Goal: Communication & Community: Answer question/provide support

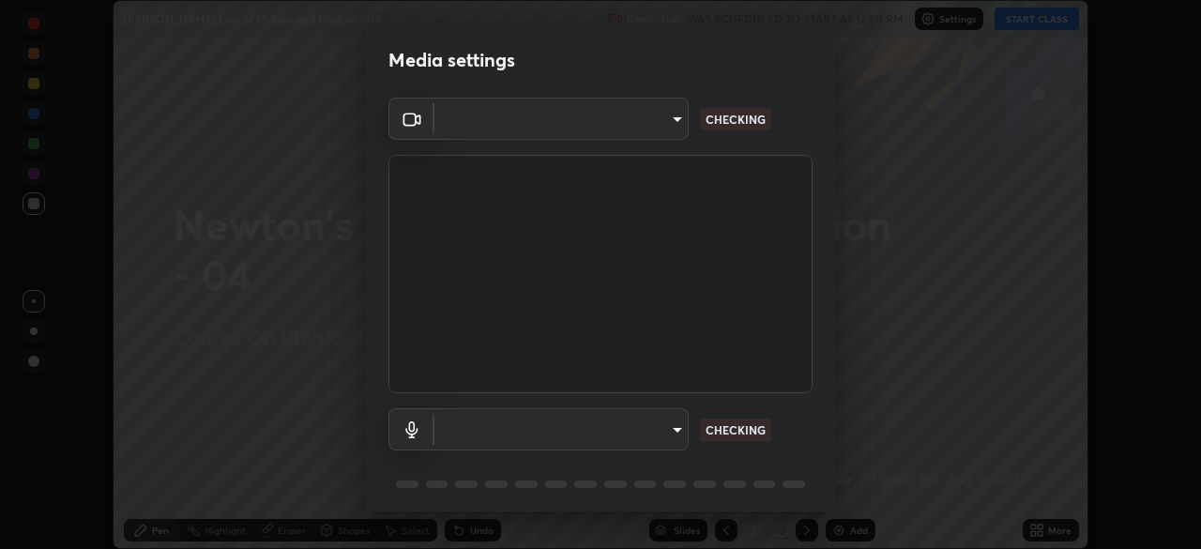
scroll to position [67, 0]
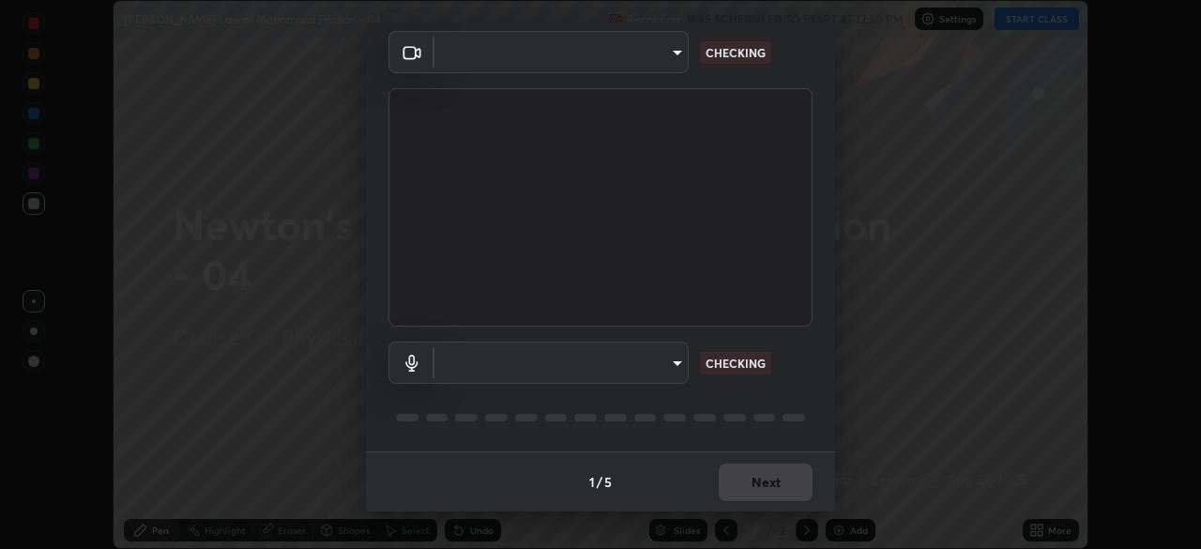
type input "1c1fc7f170fe0fb63c593947f71fbe7b7276dd803ac4132beb317857cbf647bf"
type input "775acd5bf9dea67dddcd35884cf77d022ec2c3d2475586dad7815c24ecc843c5"
click at [745, 480] on div "1 / 5 Next" at bounding box center [600, 481] width 469 height 60
click at [749, 484] on div "1 / 5 Next" at bounding box center [600, 481] width 469 height 60
click at [754, 491] on div "1 / 5 Next" at bounding box center [600, 481] width 469 height 60
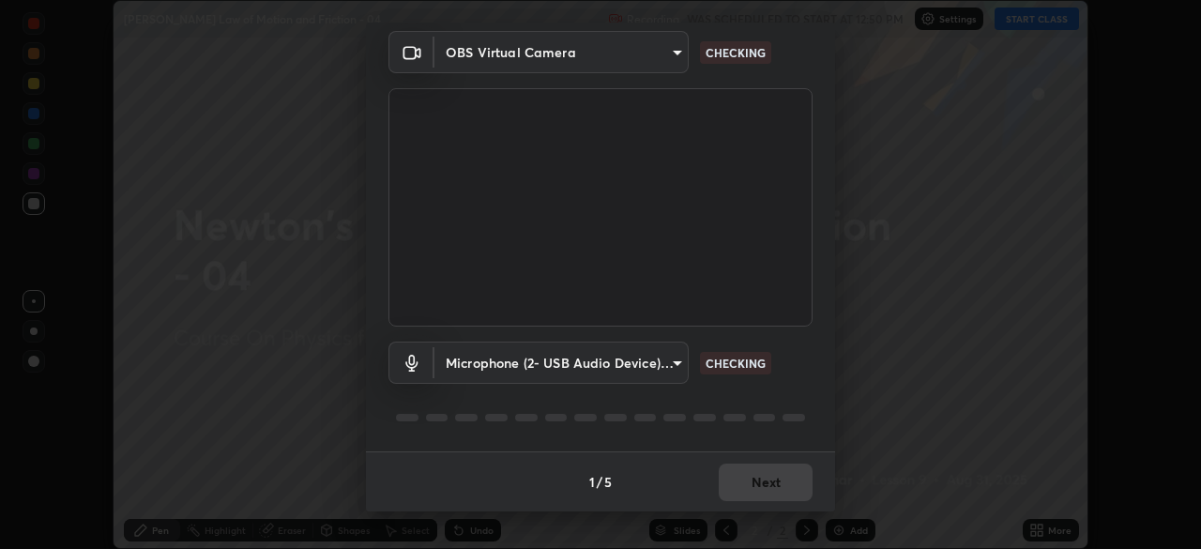
click at [756, 492] on div "1 / 5 Next" at bounding box center [600, 481] width 469 height 60
click at [756, 488] on div "1 / 5 Next" at bounding box center [600, 481] width 469 height 60
click at [753, 485] on div "1 / 5 Next" at bounding box center [600, 481] width 469 height 60
click at [758, 484] on div "1 / 5 Next" at bounding box center [600, 481] width 469 height 60
click at [760, 485] on div "1 / 5 Next" at bounding box center [600, 481] width 469 height 60
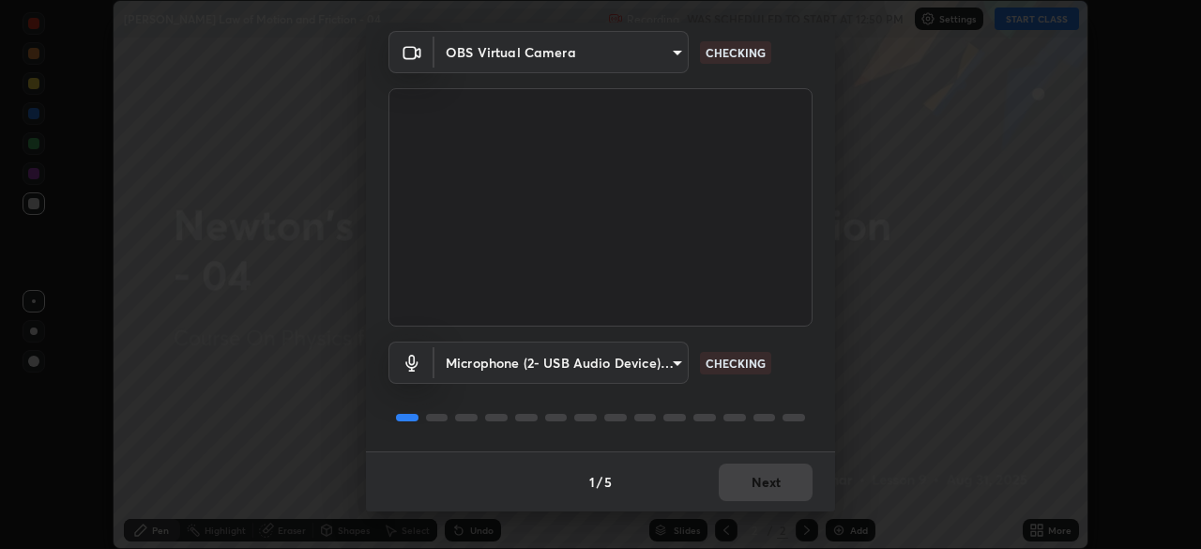
click at [761, 487] on div "1 / 5 Next" at bounding box center [600, 481] width 469 height 60
click at [764, 490] on div "1 / 5 Next" at bounding box center [600, 481] width 469 height 60
click at [769, 487] on div "1 / 5 Next" at bounding box center [600, 481] width 469 height 60
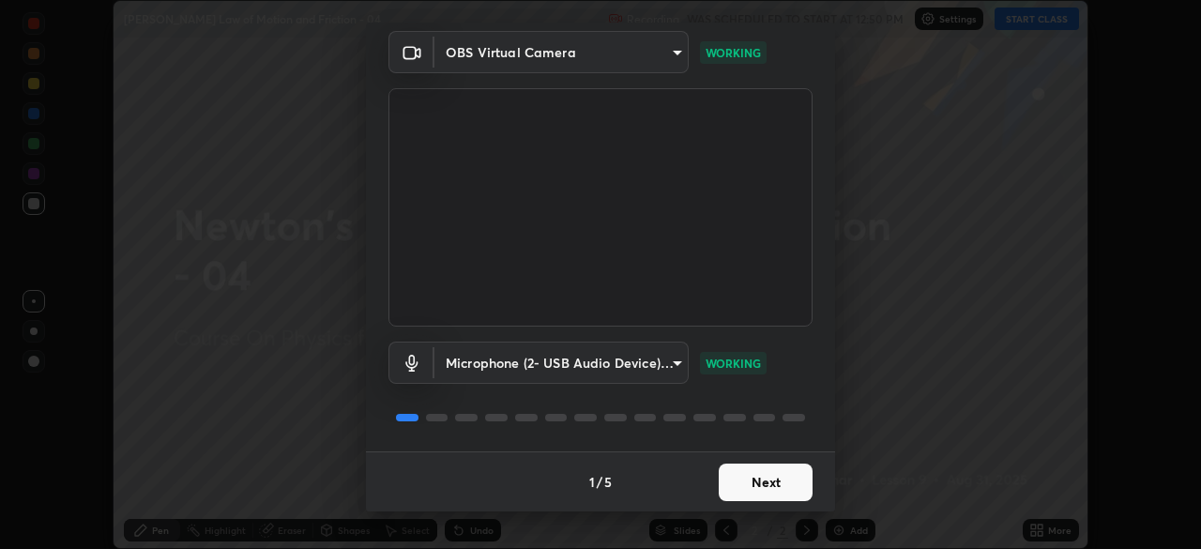
click at [730, 486] on button "Next" at bounding box center [766, 482] width 94 height 38
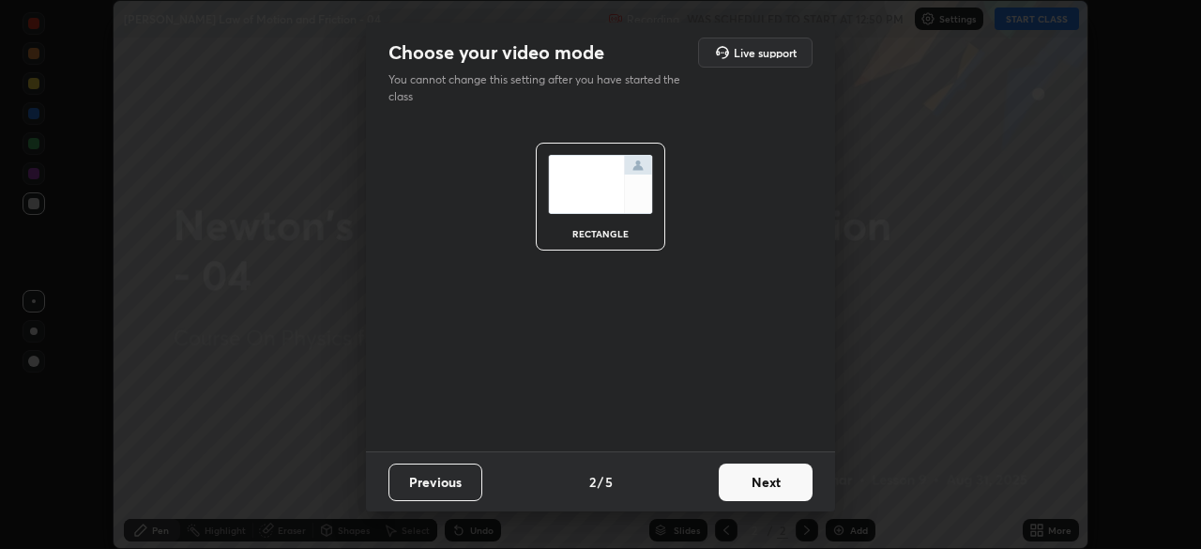
scroll to position [0, 0]
click at [749, 491] on button "Next" at bounding box center [766, 482] width 94 height 38
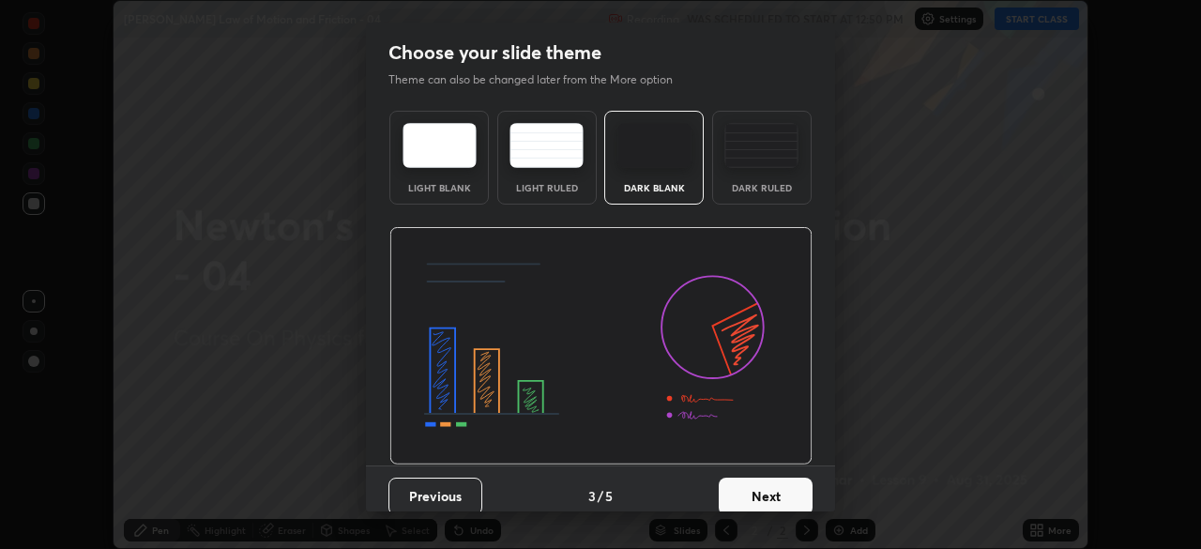
click at [745, 492] on button "Next" at bounding box center [766, 496] width 94 height 38
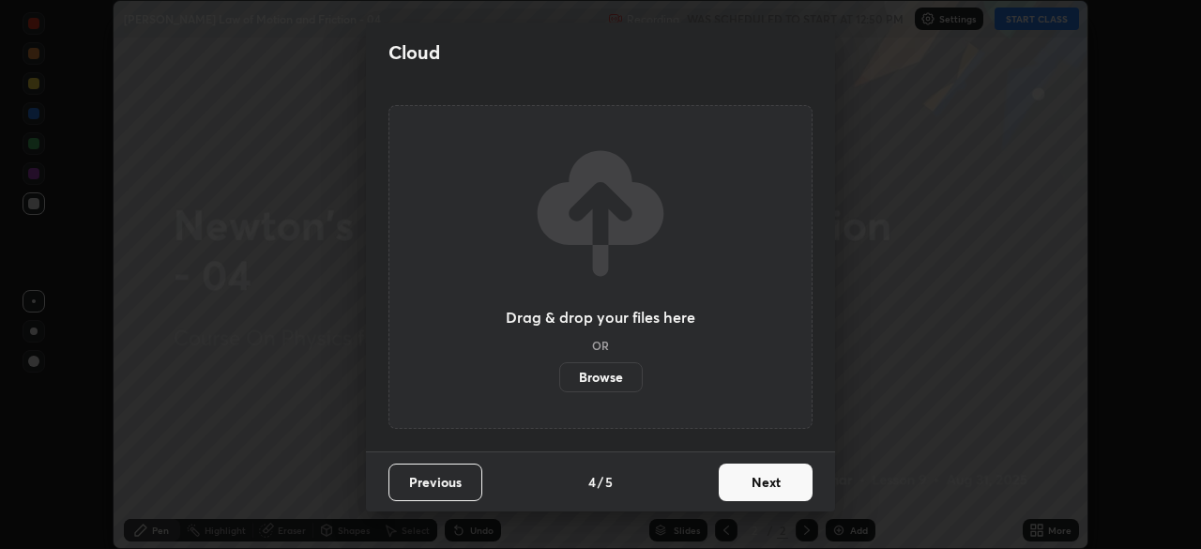
click at [746, 494] on button "Next" at bounding box center [766, 482] width 94 height 38
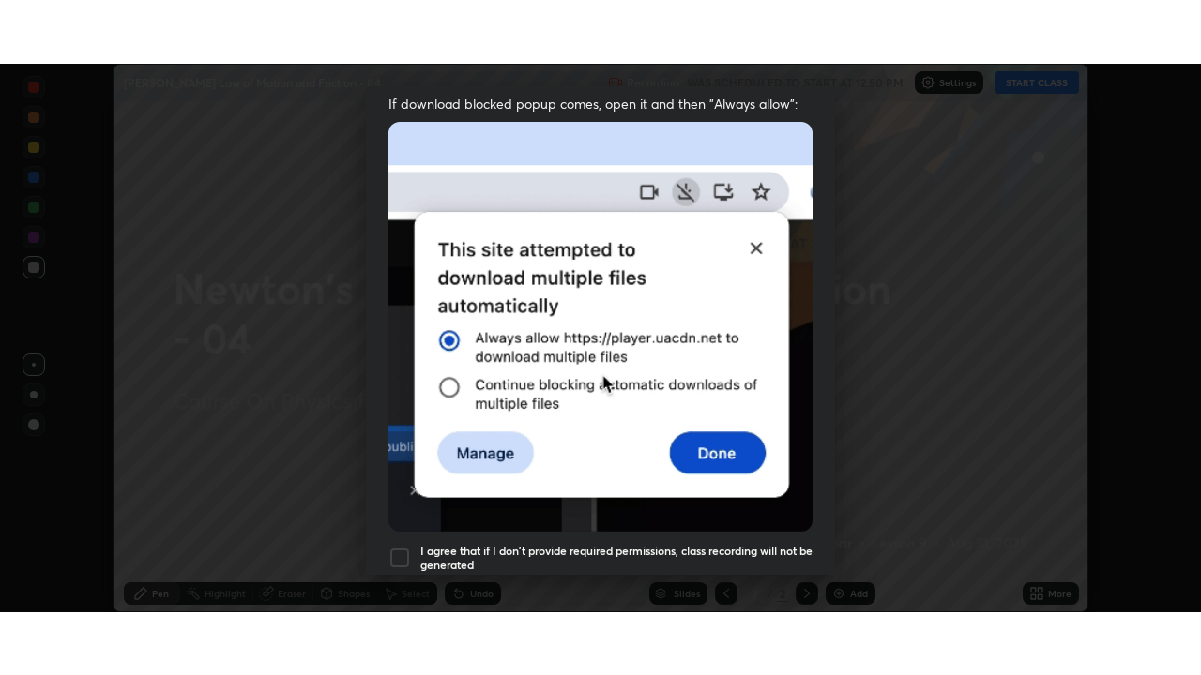
scroll to position [449, 0]
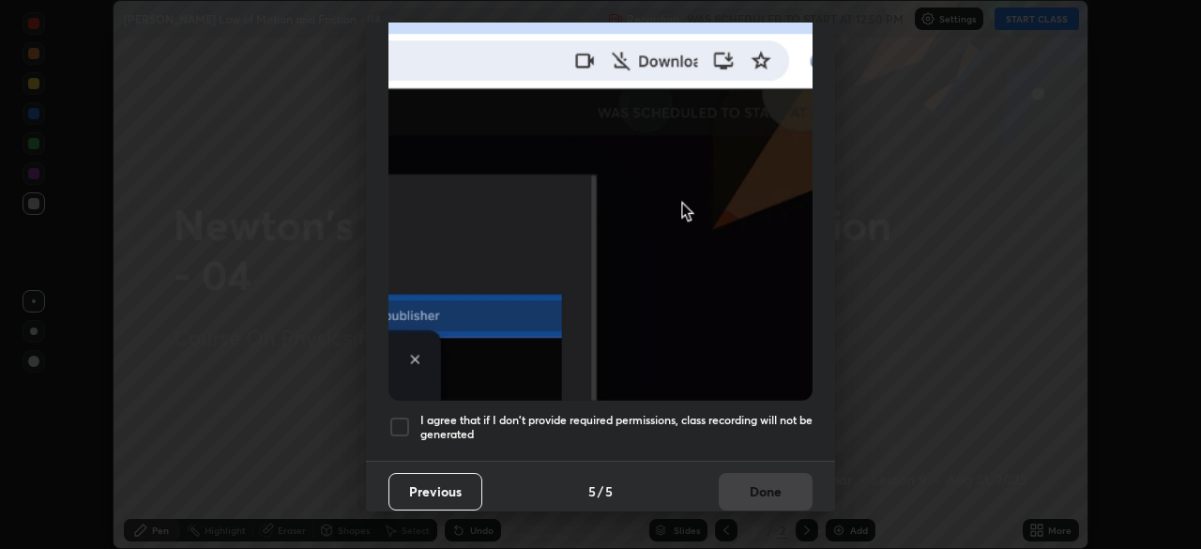
click at [703, 383] on img at bounding box center [600, 196] width 424 height 410
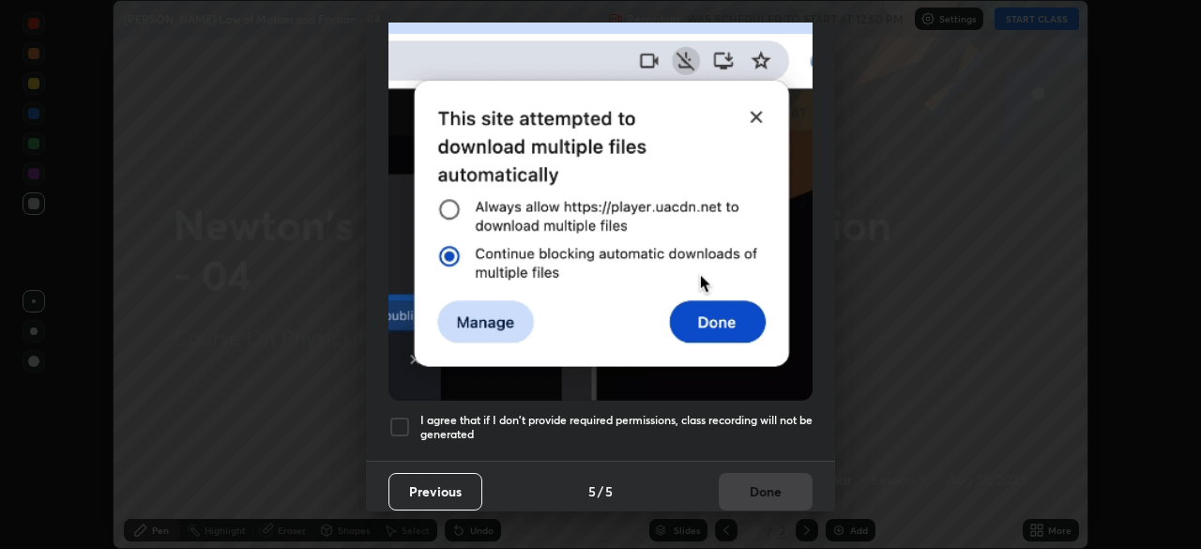
click at [703, 416] on h5 "I agree that if I don't provide required permissions, class recording will not …" at bounding box center [616, 427] width 392 height 29
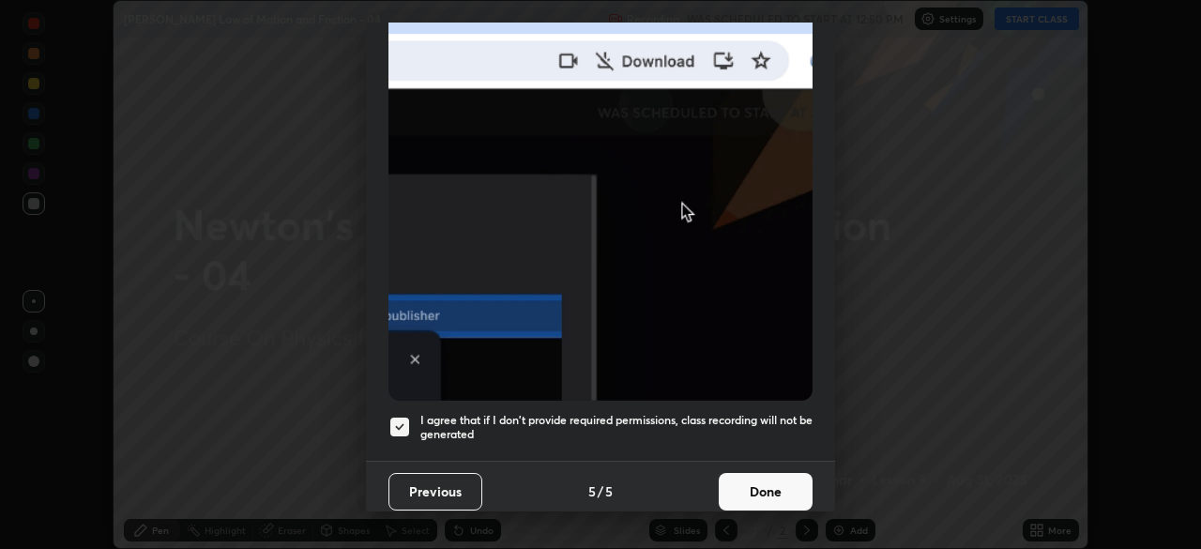
click at [756, 492] on button "Done" at bounding box center [766, 492] width 94 height 38
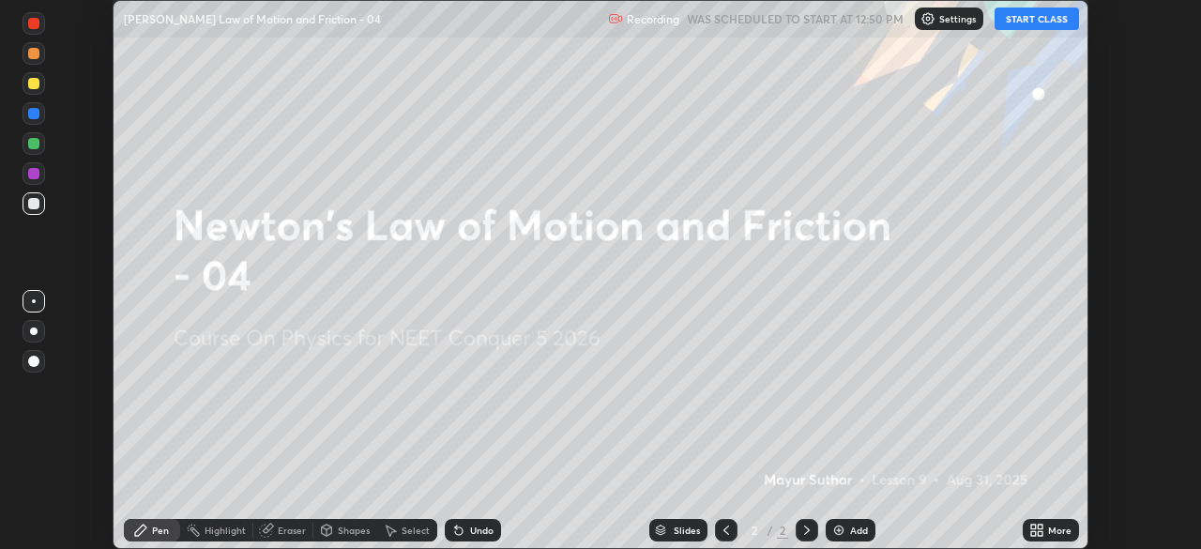
click at [1047, 534] on div "More" at bounding box center [1050, 530] width 56 height 23
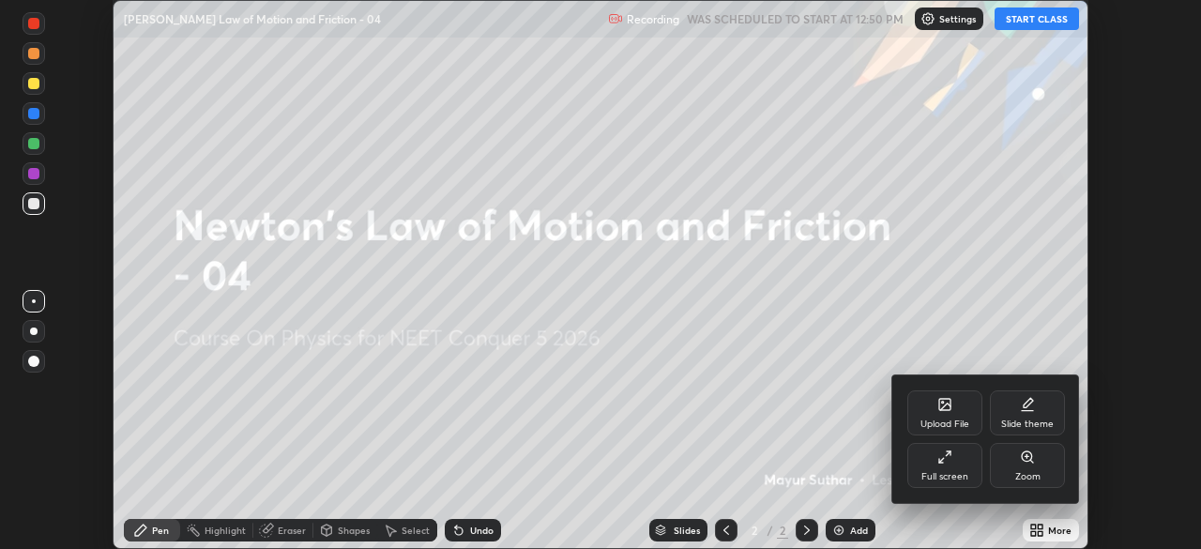
click at [944, 474] on div "Full screen" at bounding box center [944, 476] width 47 height 9
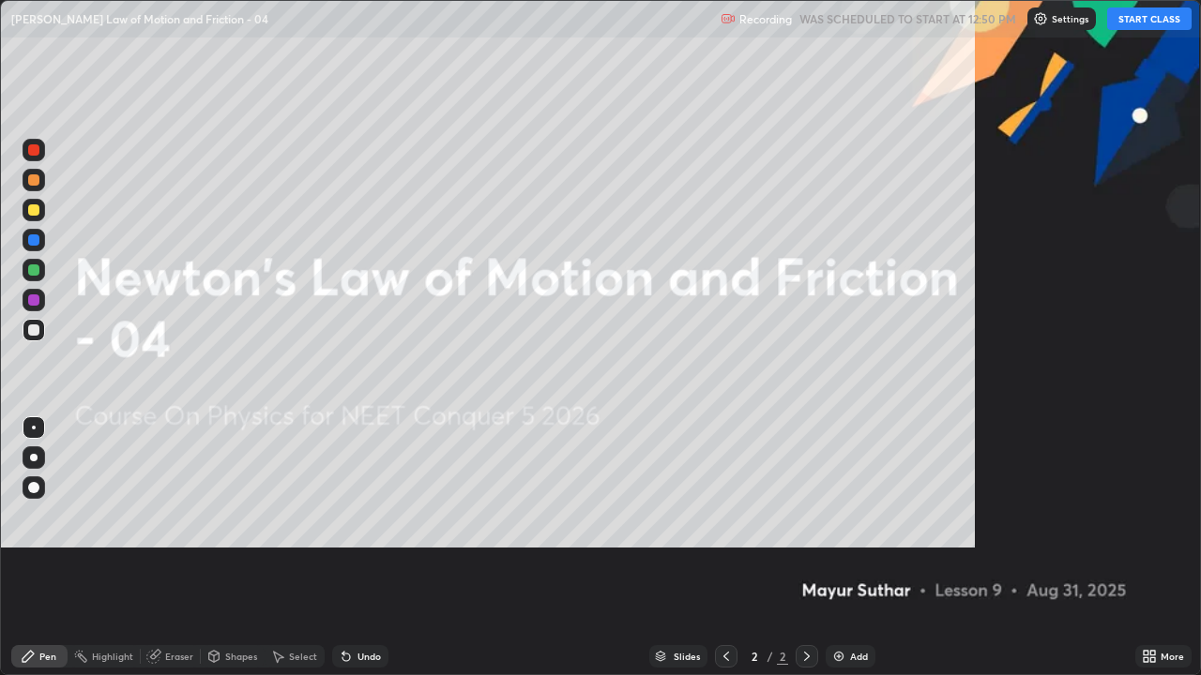
scroll to position [675, 1201]
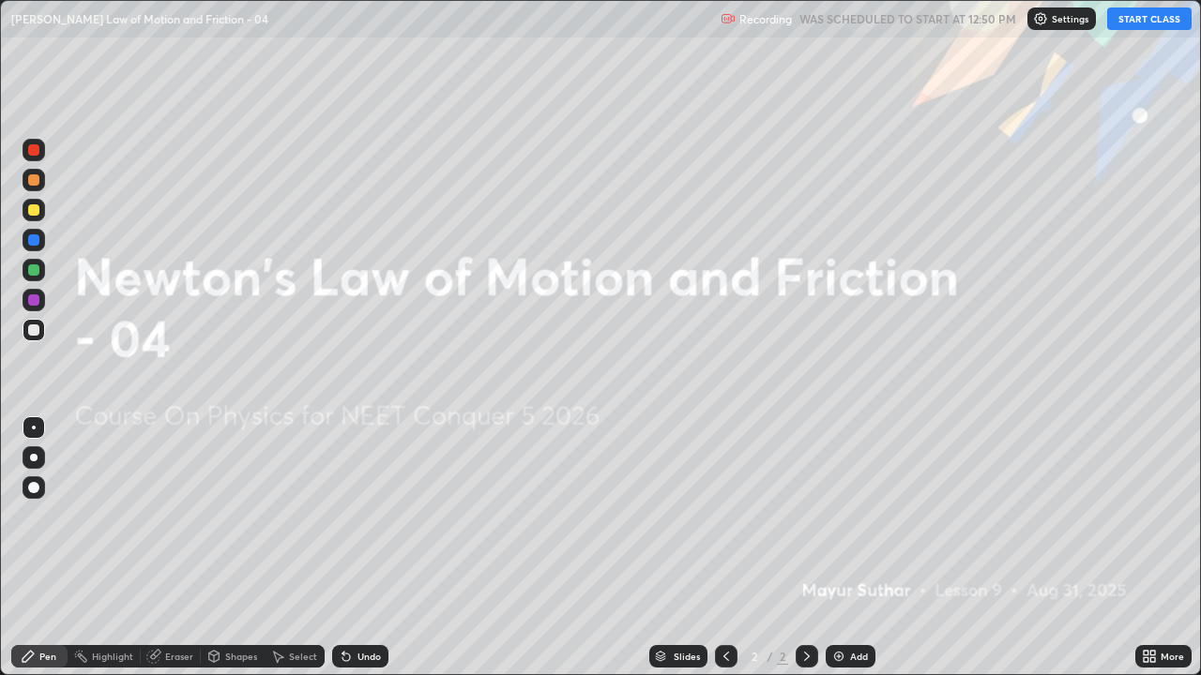
click at [1128, 22] on button "START CLASS" at bounding box center [1149, 19] width 84 height 23
click at [32, 484] on div at bounding box center [33, 487] width 11 height 11
click at [840, 548] on div "Add" at bounding box center [850, 656] width 50 height 23
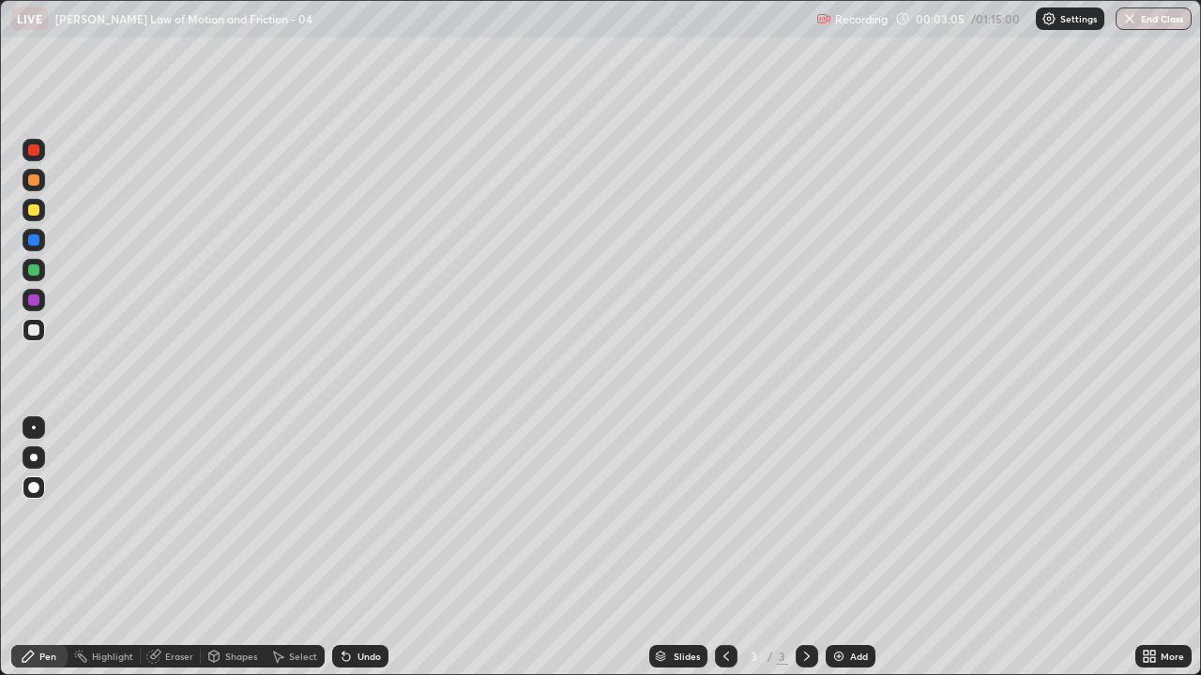
click at [845, 548] on div "Add" at bounding box center [850, 656] width 50 height 23
click at [36, 326] on div at bounding box center [33, 330] width 11 height 11
click at [36, 299] on div at bounding box center [33, 300] width 11 height 11
click at [365, 548] on div "Undo" at bounding box center [368, 656] width 23 height 9
click at [370, 548] on div "Undo" at bounding box center [368, 656] width 23 height 9
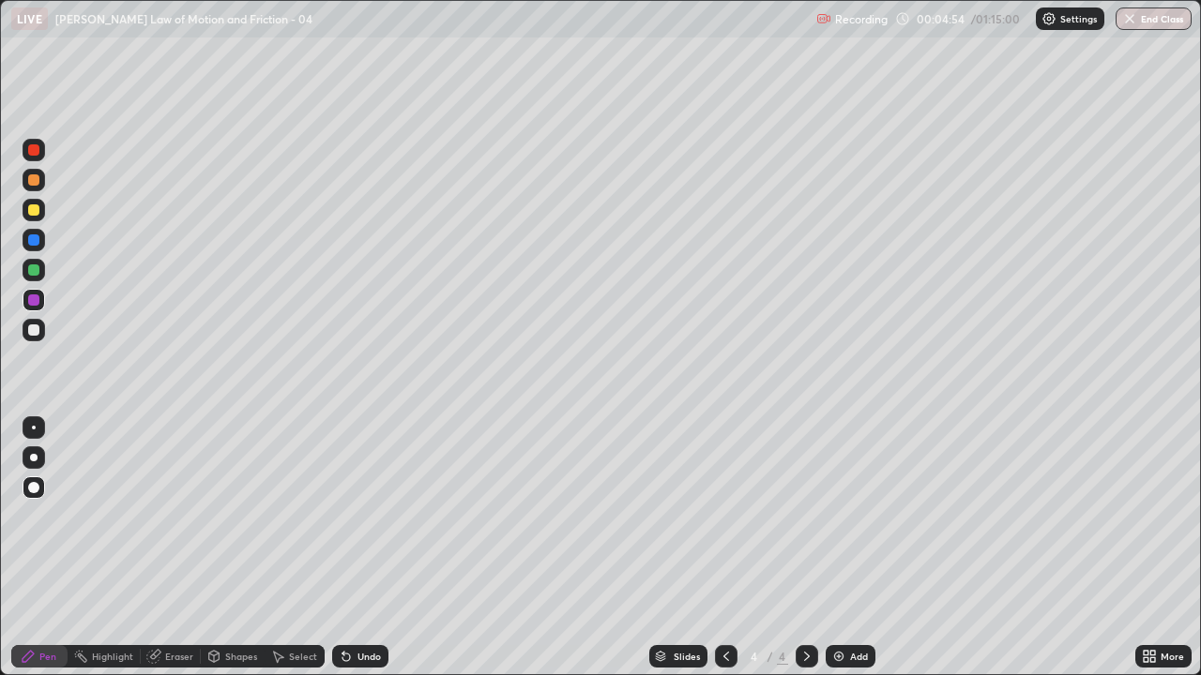
click at [352, 548] on div "Undo" at bounding box center [360, 656] width 56 height 23
click at [30, 328] on div at bounding box center [33, 330] width 11 height 11
click at [37, 240] on div at bounding box center [33, 240] width 11 height 11
click at [724, 548] on div at bounding box center [726, 656] width 23 height 23
click at [172, 548] on div "Eraser" at bounding box center [179, 656] width 28 height 9
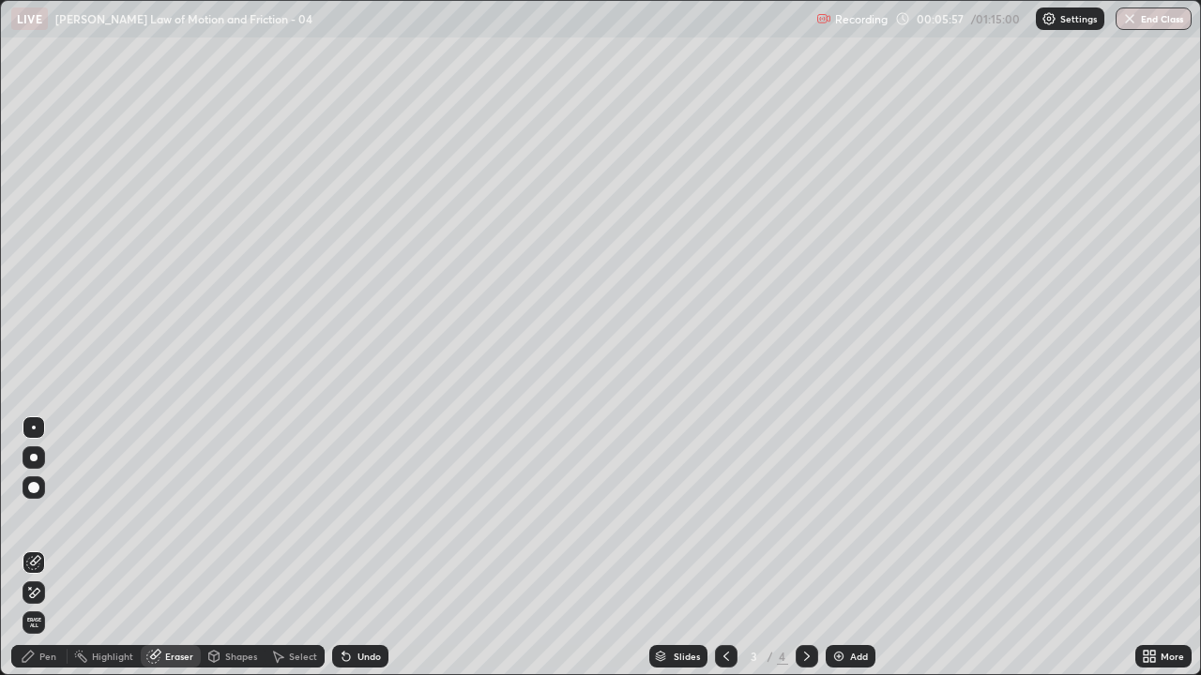
click at [36, 548] on div "Pen" at bounding box center [39, 656] width 56 height 23
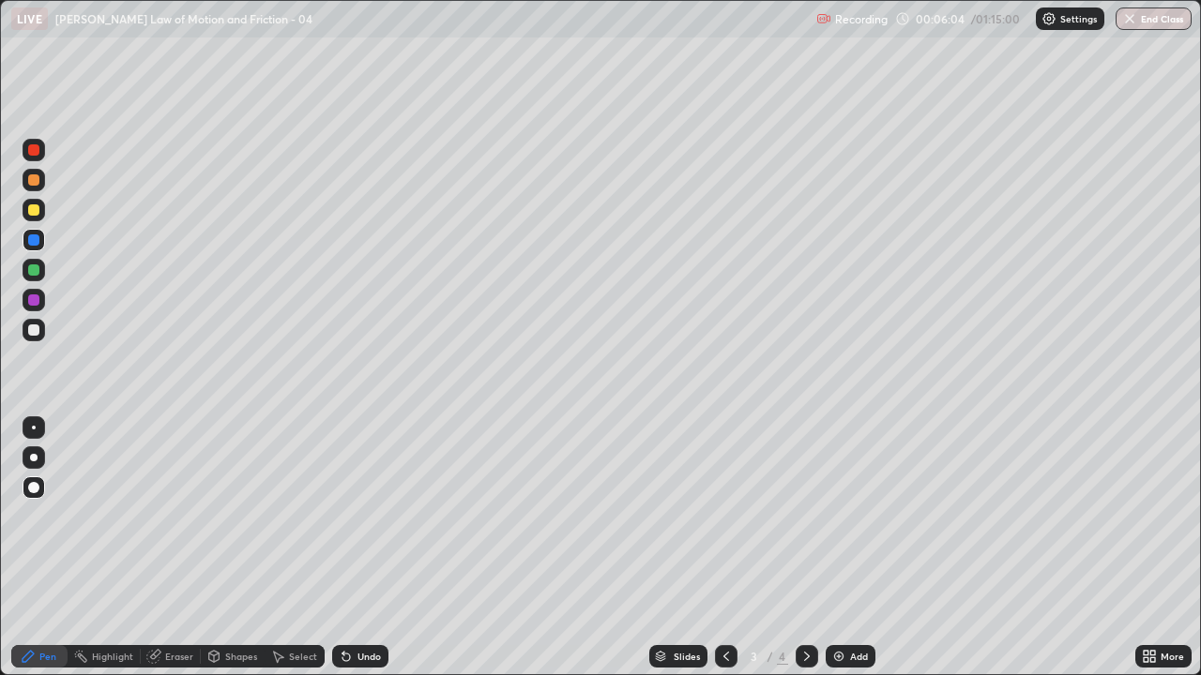
click at [43, 328] on div at bounding box center [34, 330] width 23 height 23
click at [38, 295] on div at bounding box center [33, 300] width 11 height 11
click at [34, 300] on div at bounding box center [33, 300] width 11 height 11
click at [173, 548] on div "Eraser" at bounding box center [179, 656] width 28 height 9
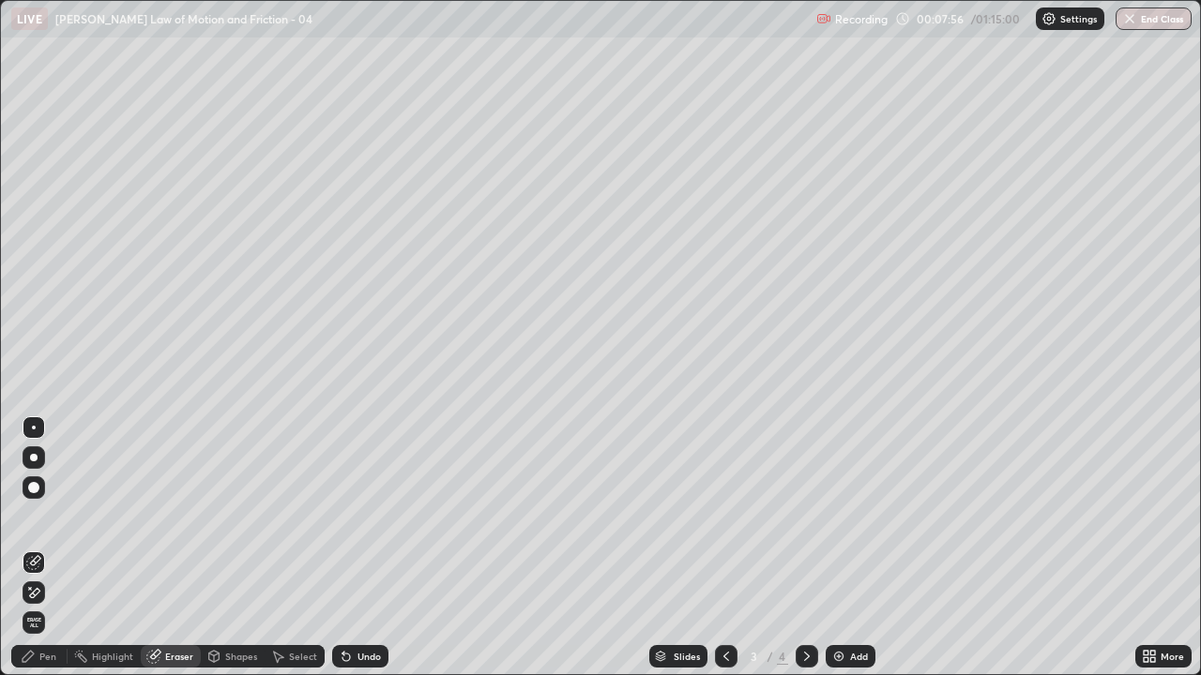
click at [48, 548] on div "Pen" at bounding box center [47, 656] width 17 height 9
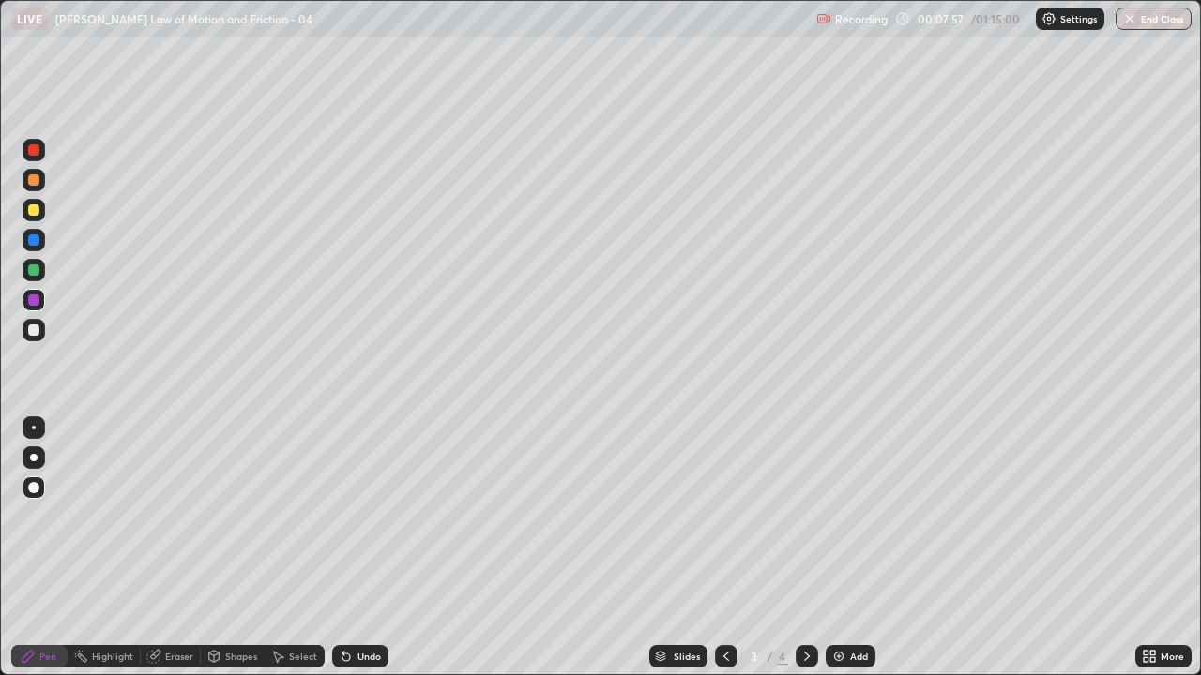
click at [32, 330] on div at bounding box center [33, 330] width 11 height 11
click at [184, 548] on div "Eraser" at bounding box center [171, 656] width 60 height 23
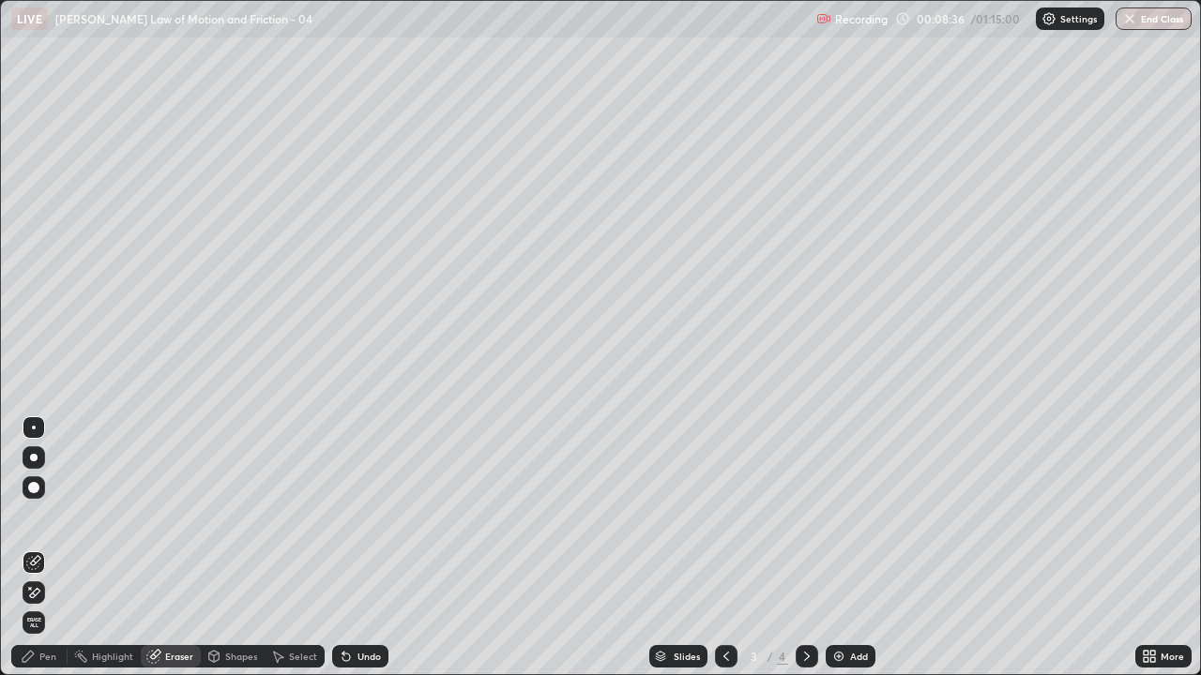
click at [52, 548] on div "Pen" at bounding box center [47, 656] width 17 height 9
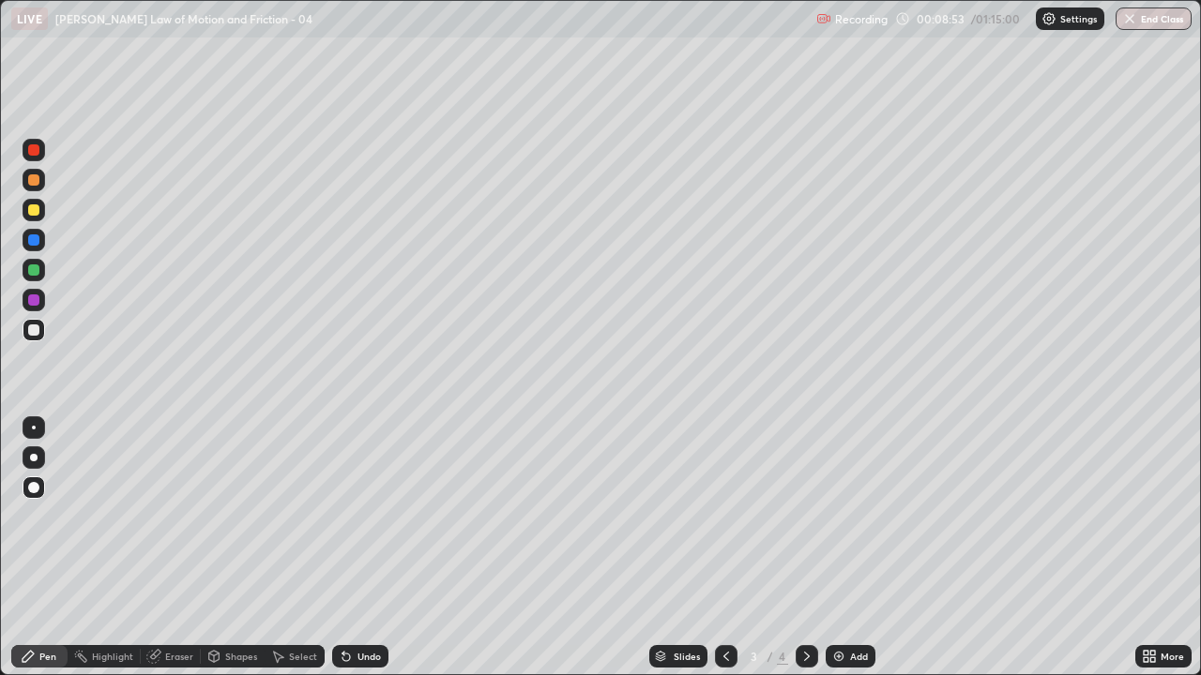
click at [38, 159] on div at bounding box center [34, 150] width 23 height 23
click at [805, 548] on icon at bounding box center [806, 656] width 15 height 15
click at [847, 548] on div "Add" at bounding box center [850, 656] width 50 height 23
click at [38, 331] on div at bounding box center [33, 330] width 11 height 11
click at [363, 548] on div "Undo" at bounding box center [360, 656] width 56 height 23
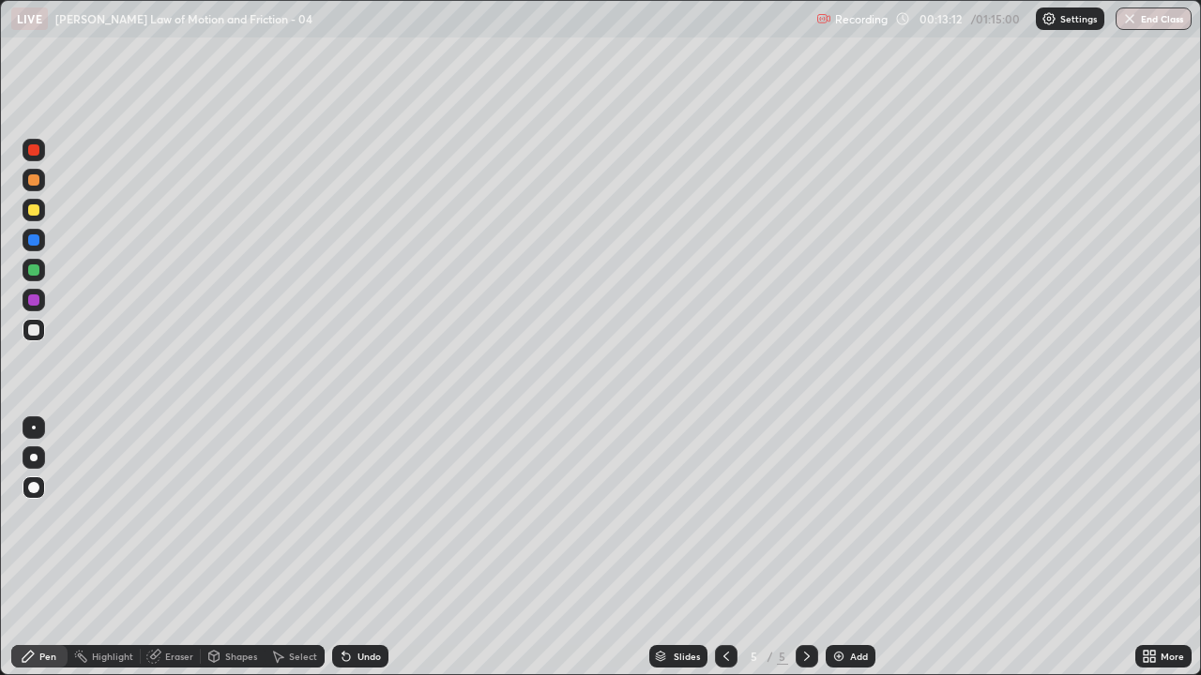
click at [377, 548] on div "Undo" at bounding box center [360, 656] width 56 height 23
click at [378, 548] on div "Undo" at bounding box center [368, 656] width 23 height 9
click at [353, 548] on div "Undo" at bounding box center [360, 656] width 56 height 23
click at [362, 548] on div "Undo" at bounding box center [360, 656] width 56 height 23
click at [371, 548] on div "Undo" at bounding box center [368, 656] width 23 height 9
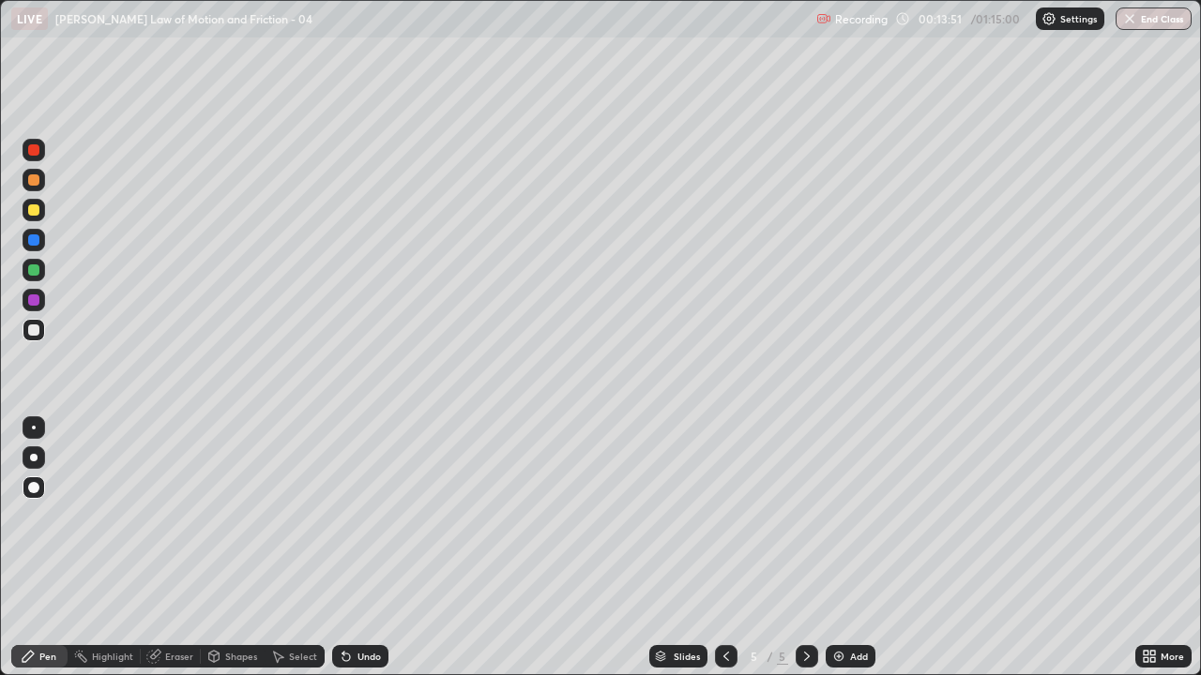
click at [38, 300] on div at bounding box center [33, 300] width 11 height 11
click at [723, 548] on icon at bounding box center [726, 656] width 6 height 9
click at [726, 548] on icon at bounding box center [726, 656] width 15 height 15
click at [805, 548] on icon at bounding box center [806, 656] width 15 height 15
click at [797, 548] on div at bounding box center [806, 656] width 23 height 23
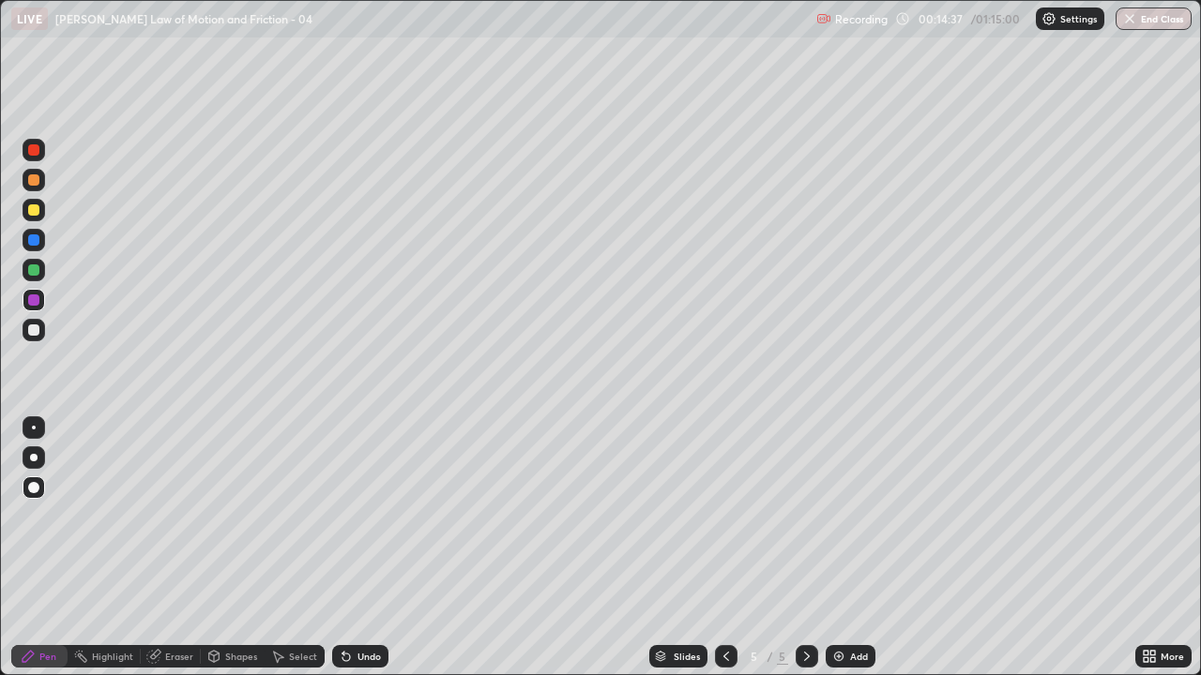
click at [38, 328] on div at bounding box center [33, 330] width 11 height 11
click at [37, 334] on div at bounding box center [33, 330] width 11 height 11
click at [38, 148] on div at bounding box center [33, 149] width 11 height 11
click at [35, 300] on div at bounding box center [33, 300] width 11 height 11
click at [33, 267] on div at bounding box center [33, 270] width 11 height 11
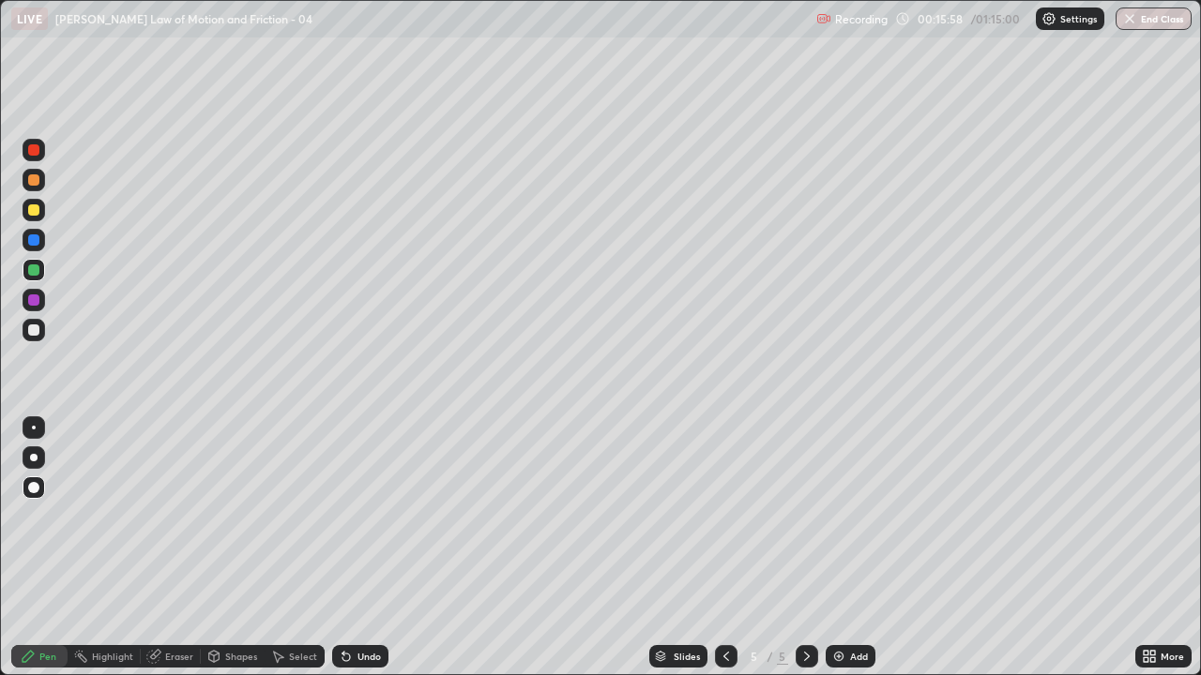
click at [29, 271] on div at bounding box center [33, 270] width 11 height 11
click at [851, 548] on div "Add" at bounding box center [859, 656] width 18 height 9
click at [36, 325] on div at bounding box center [33, 330] width 11 height 11
click at [360, 548] on div "Undo" at bounding box center [360, 656] width 56 height 23
click at [364, 548] on div "Undo" at bounding box center [368, 656] width 23 height 9
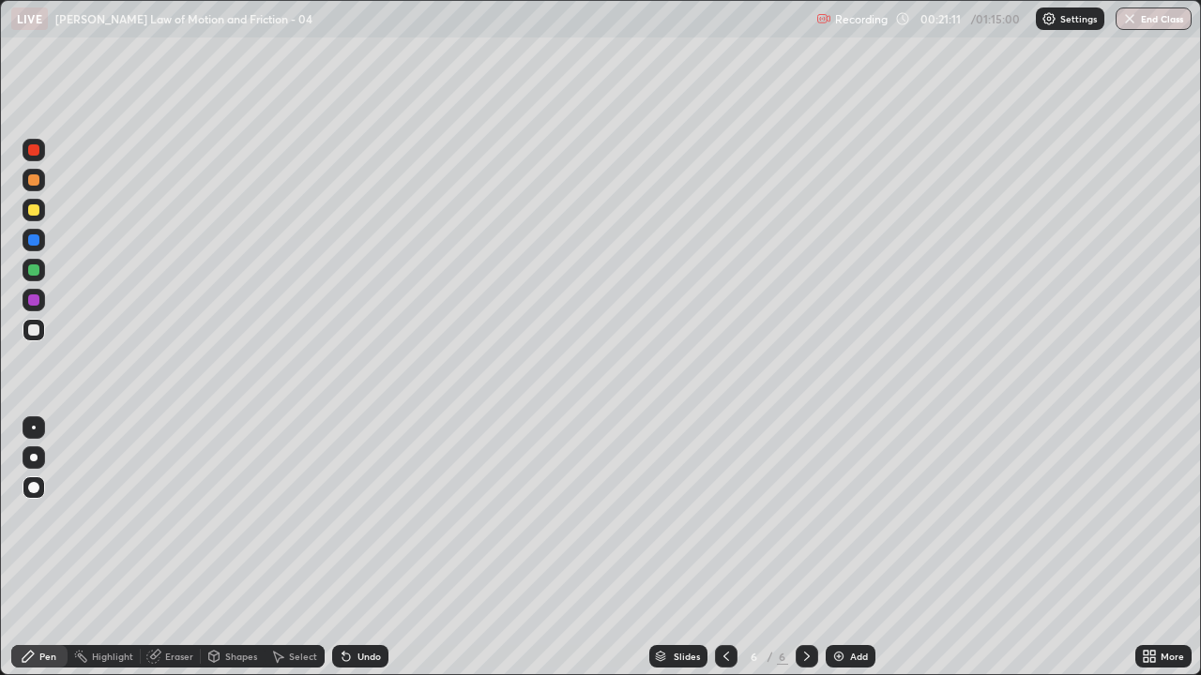
click at [37, 331] on div at bounding box center [33, 330] width 11 height 11
click at [724, 548] on icon at bounding box center [726, 656] width 15 height 15
click at [804, 548] on icon at bounding box center [806, 656] width 15 height 15
click at [723, 548] on icon at bounding box center [726, 656] width 15 height 15
click at [35, 330] on div at bounding box center [33, 330] width 11 height 11
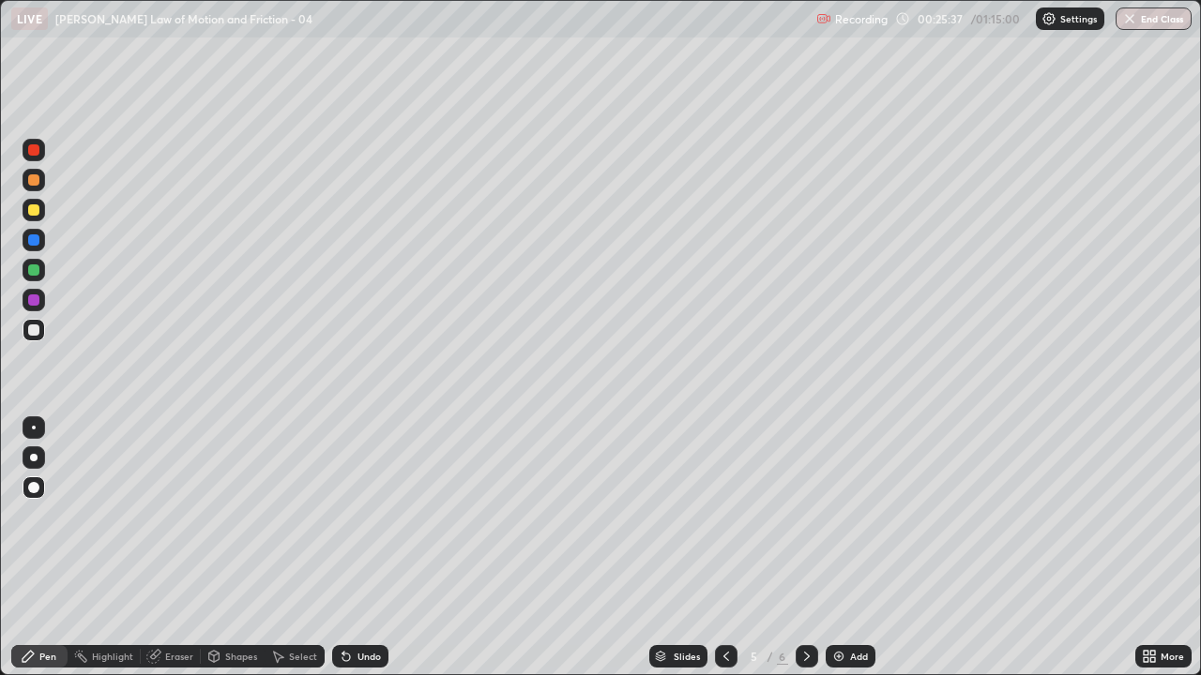
click at [805, 548] on icon at bounding box center [806, 656] width 15 height 15
click at [724, 548] on icon at bounding box center [726, 656] width 15 height 15
click at [805, 548] on icon at bounding box center [806, 656] width 15 height 15
click at [35, 210] on div at bounding box center [33, 209] width 11 height 11
click at [730, 548] on icon at bounding box center [726, 656] width 15 height 15
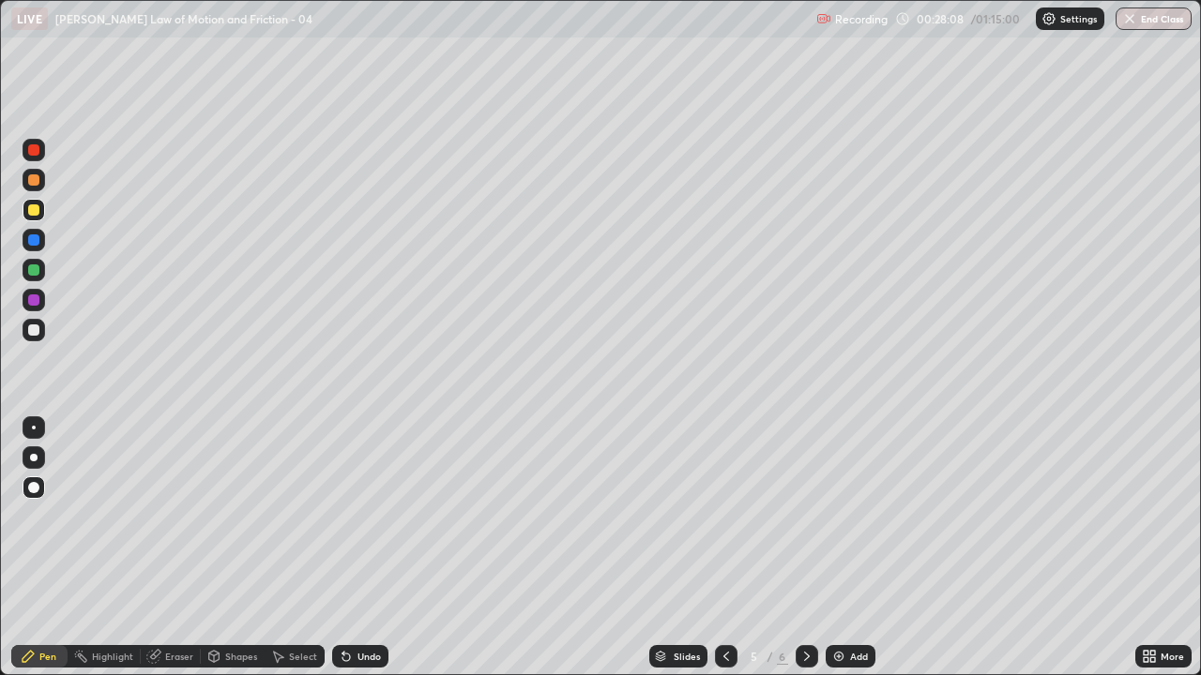
click at [724, 548] on icon at bounding box center [726, 656] width 15 height 15
click at [799, 548] on icon at bounding box center [806, 656] width 15 height 15
click at [805, 548] on icon at bounding box center [806, 656] width 15 height 15
click at [725, 548] on icon at bounding box center [726, 656] width 15 height 15
click at [803, 548] on icon at bounding box center [806, 656] width 15 height 15
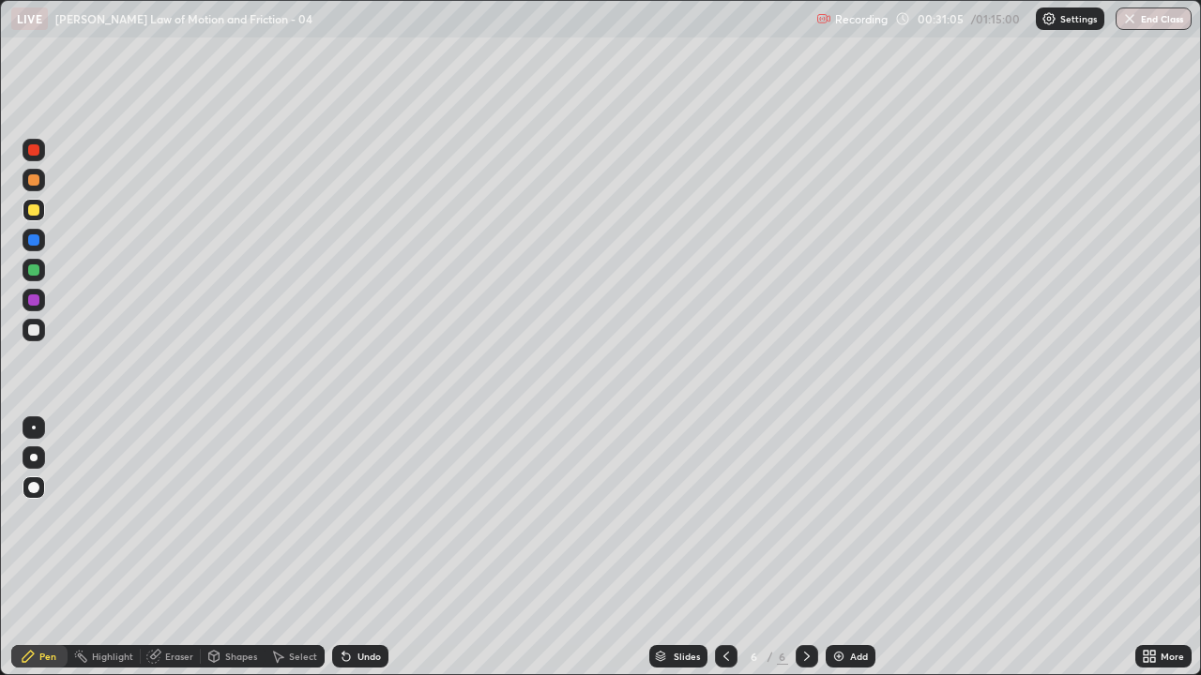
click at [839, 548] on div "Add" at bounding box center [850, 656] width 50 height 23
click at [27, 337] on div at bounding box center [34, 330] width 23 height 23
click at [35, 213] on div at bounding box center [33, 209] width 11 height 11
click at [357, 548] on div "Undo" at bounding box center [368, 656] width 23 height 9
click at [36, 275] on div at bounding box center [33, 270] width 11 height 11
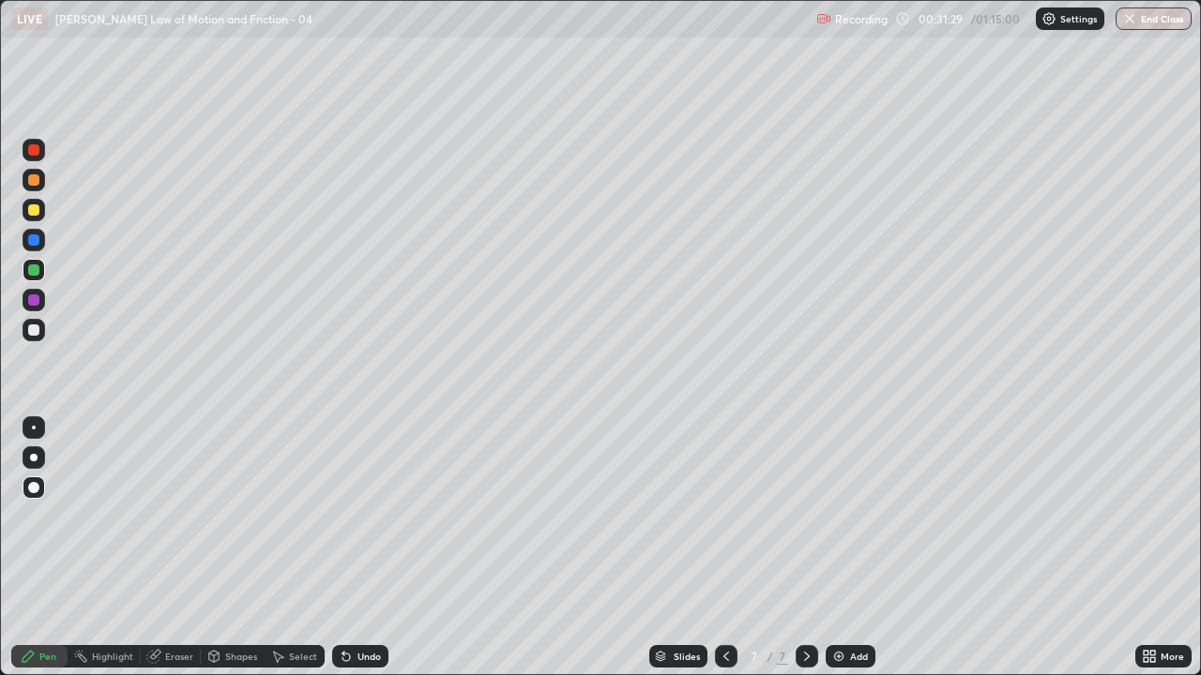
click at [38, 335] on div at bounding box center [34, 330] width 23 height 23
click at [38, 298] on div at bounding box center [33, 300] width 11 height 11
click at [34, 245] on div at bounding box center [33, 240] width 11 height 11
click at [840, 548] on img at bounding box center [838, 656] width 15 height 15
click at [35, 327] on div at bounding box center [33, 330] width 11 height 11
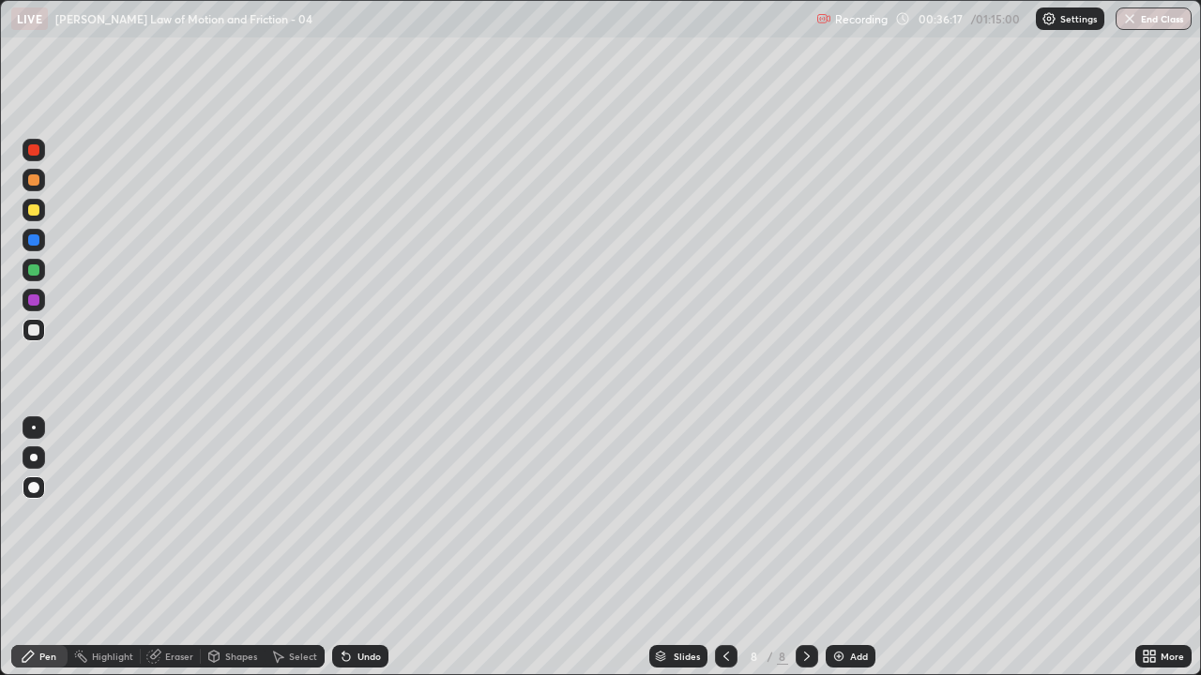
click at [34, 298] on div at bounding box center [33, 300] width 11 height 11
click at [724, 548] on icon at bounding box center [726, 656] width 15 height 15
click at [811, 548] on icon at bounding box center [806, 656] width 15 height 15
click at [724, 548] on icon at bounding box center [726, 656] width 15 height 15
click at [805, 548] on icon at bounding box center [806, 656] width 15 height 15
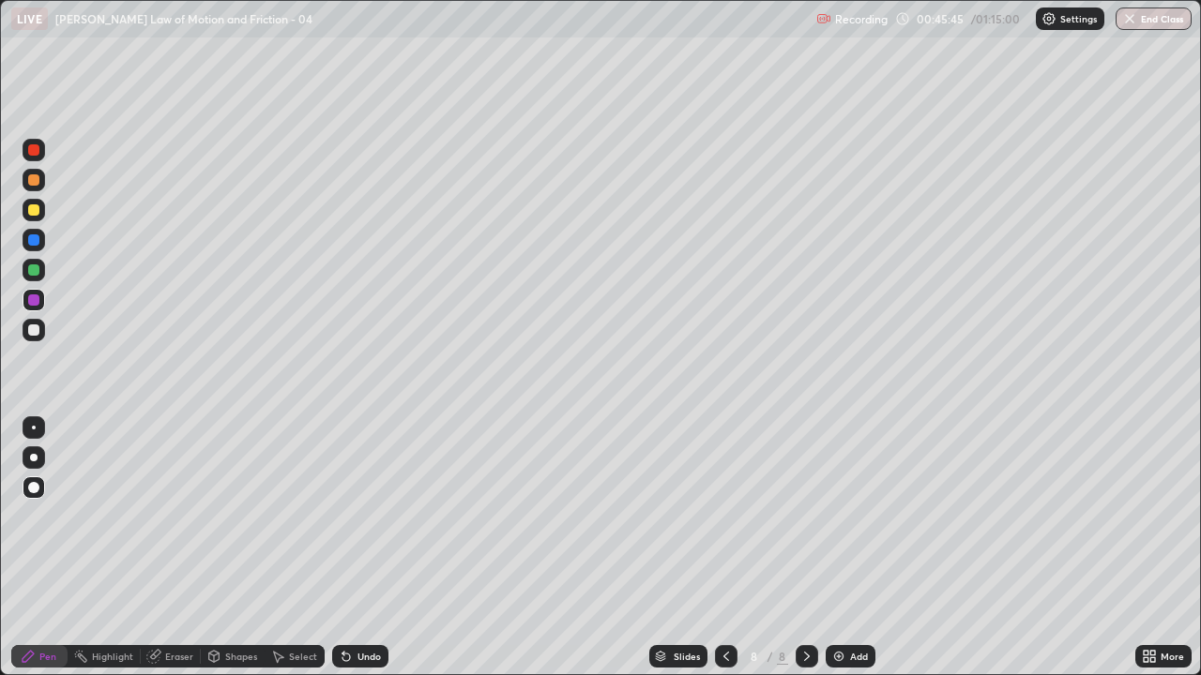
click at [849, 548] on div "Add" at bounding box center [850, 656] width 50 height 23
click at [38, 335] on div at bounding box center [33, 330] width 11 height 11
click at [160, 548] on div "Eraser" at bounding box center [171, 656] width 60 height 23
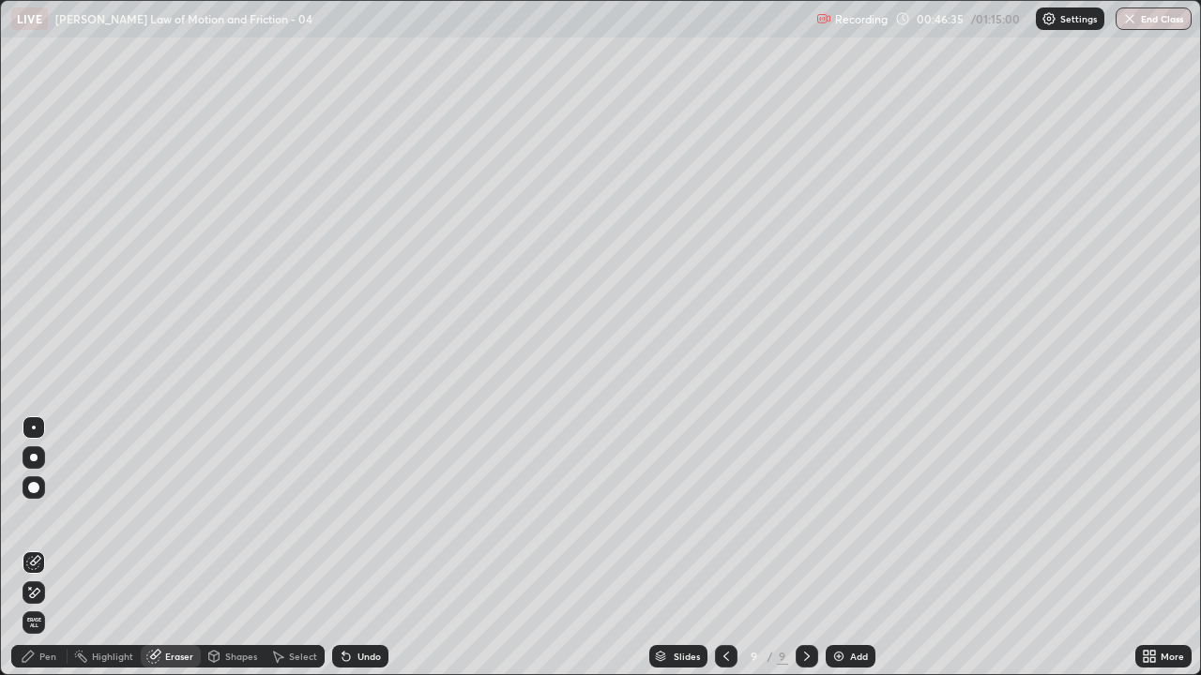
click at [41, 548] on div "Pen" at bounding box center [47, 656] width 17 height 9
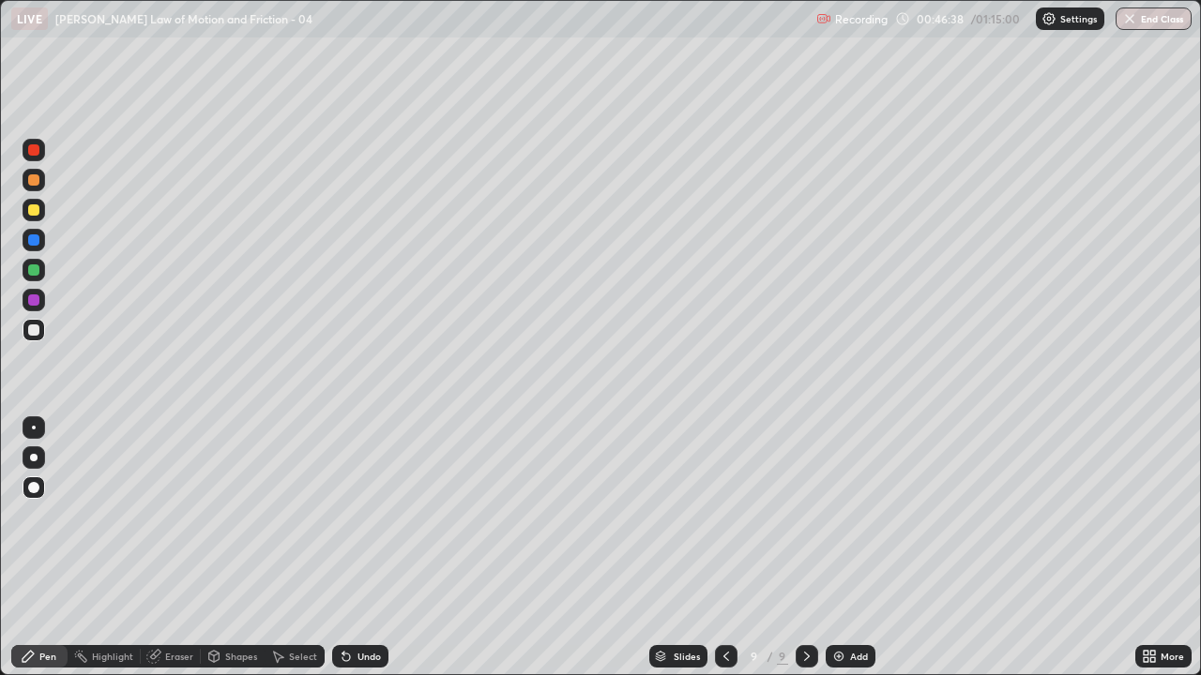
click at [160, 548] on div "Eraser" at bounding box center [171, 656] width 60 height 23
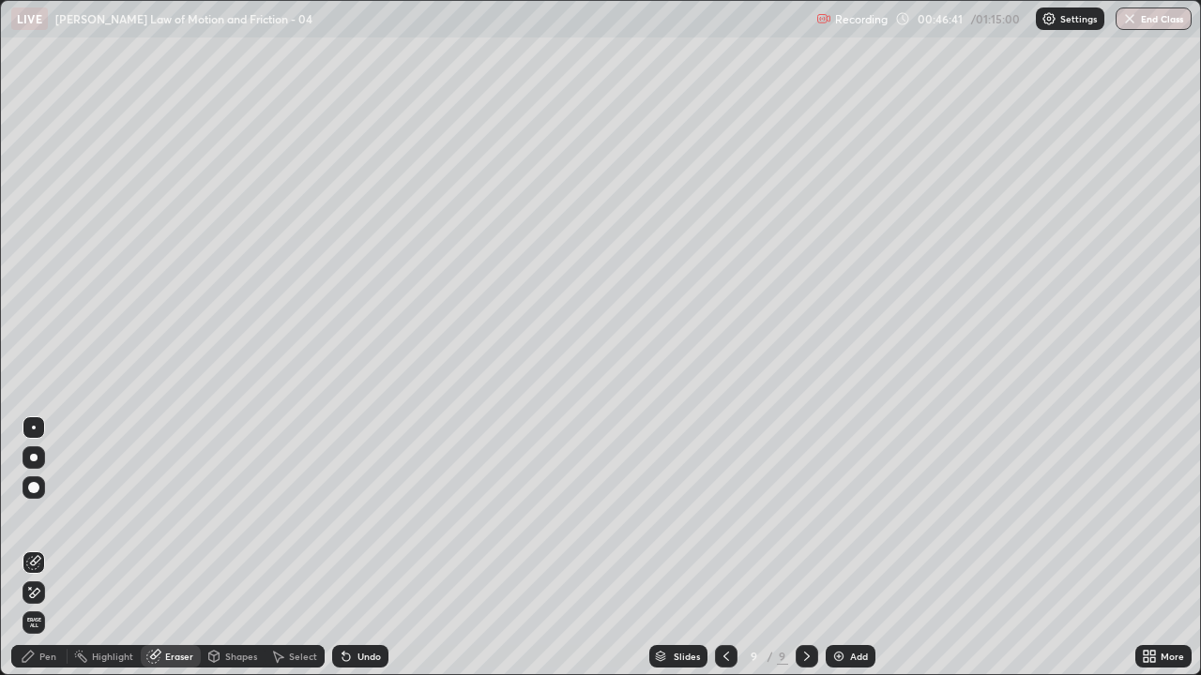
click at [37, 548] on div "Pen" at bounding box center [39, 656] width 56 height 23
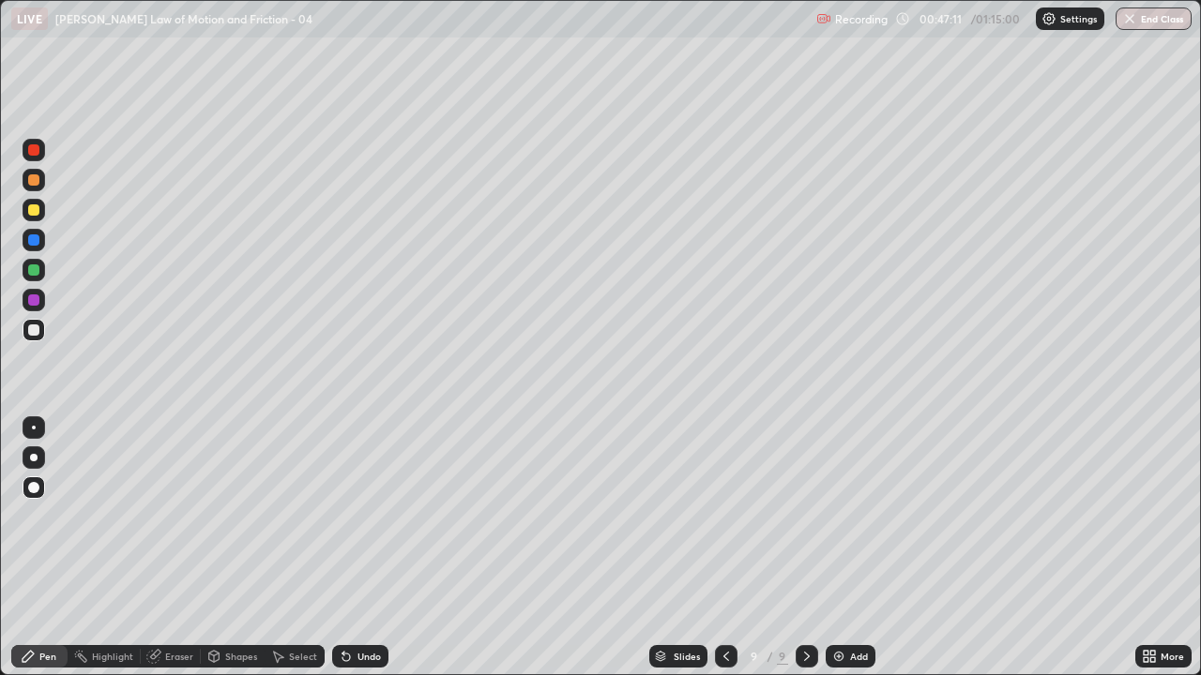
click at [161, 548] on div "Eraser" at bounding box center [171, 656] width 60 height 23
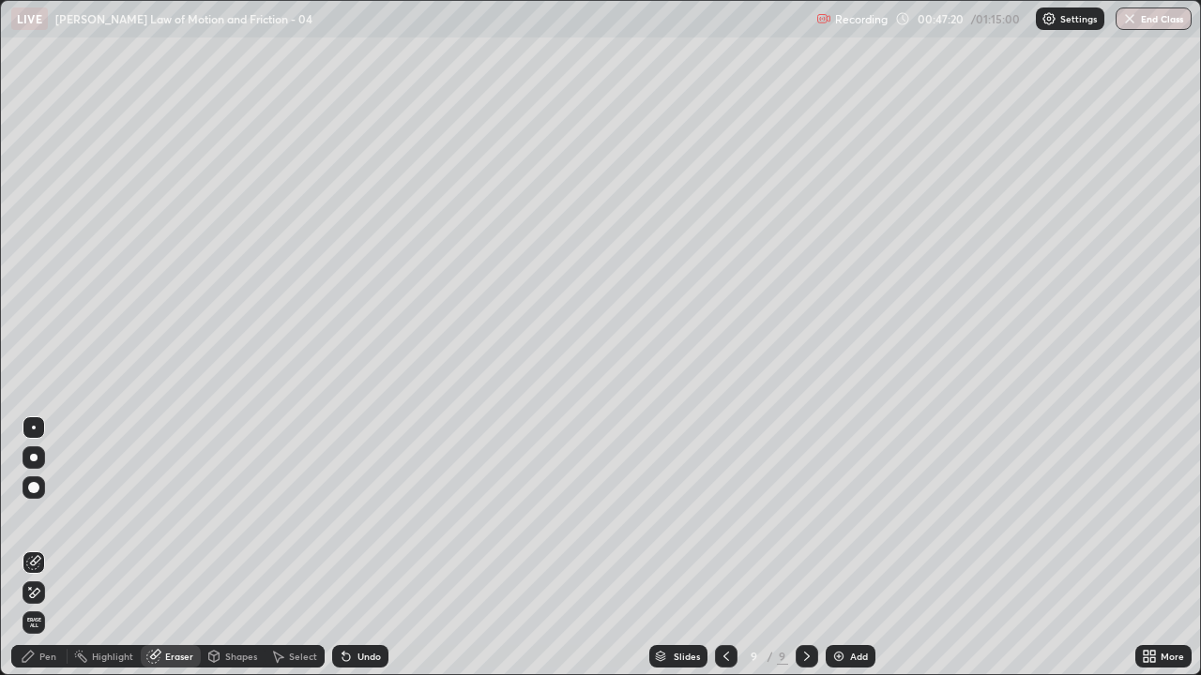
click at [366, 548] on div "Undo" at bounding box center [368, 656] width 23 height 9
click at [42, 548] on div "Pen" at bounding box center [39, 656] width 56 height 23
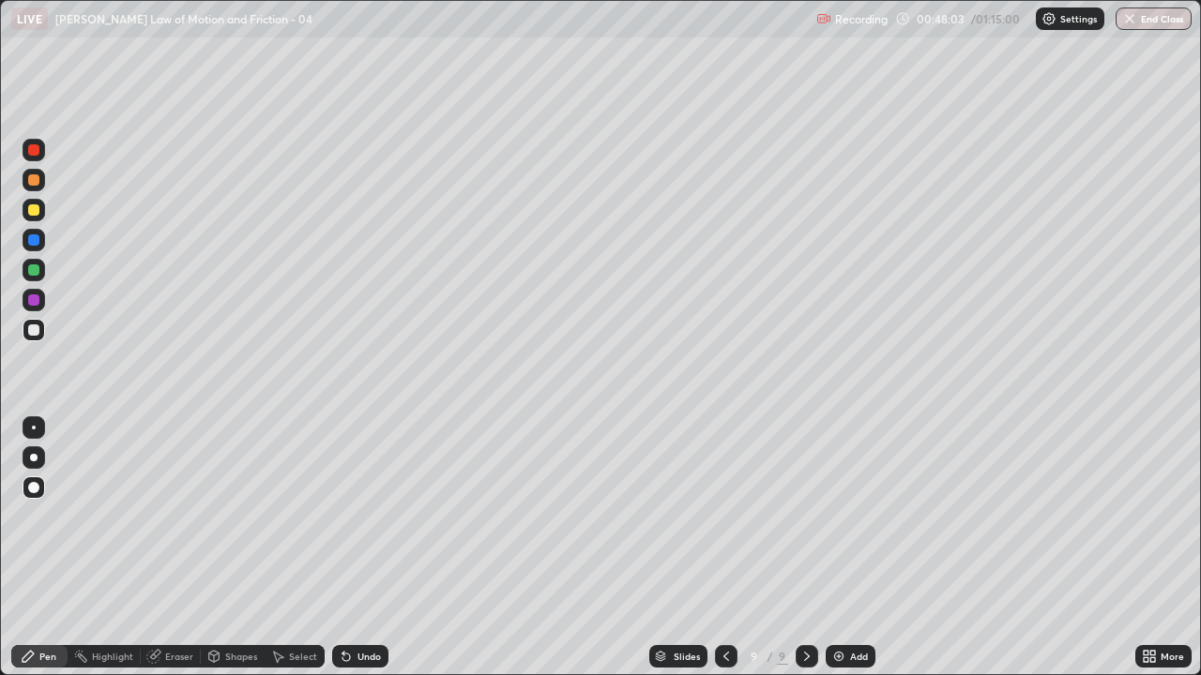
click at [36, 303] on div at bounding box center [33, 300] width 11 height 11
click at [850, 548] on div "Add" at bounding box center [859, 656] width 18 height 9
click at [36, 333] on div at bounding box center [33, 330] width 11 height 11
click at [365, 548] on div "Undo" at bounding box center [368, 656] width 23 height 9
click at [214, 548] on icon at bounding box center [214, 659] width 0 height 7
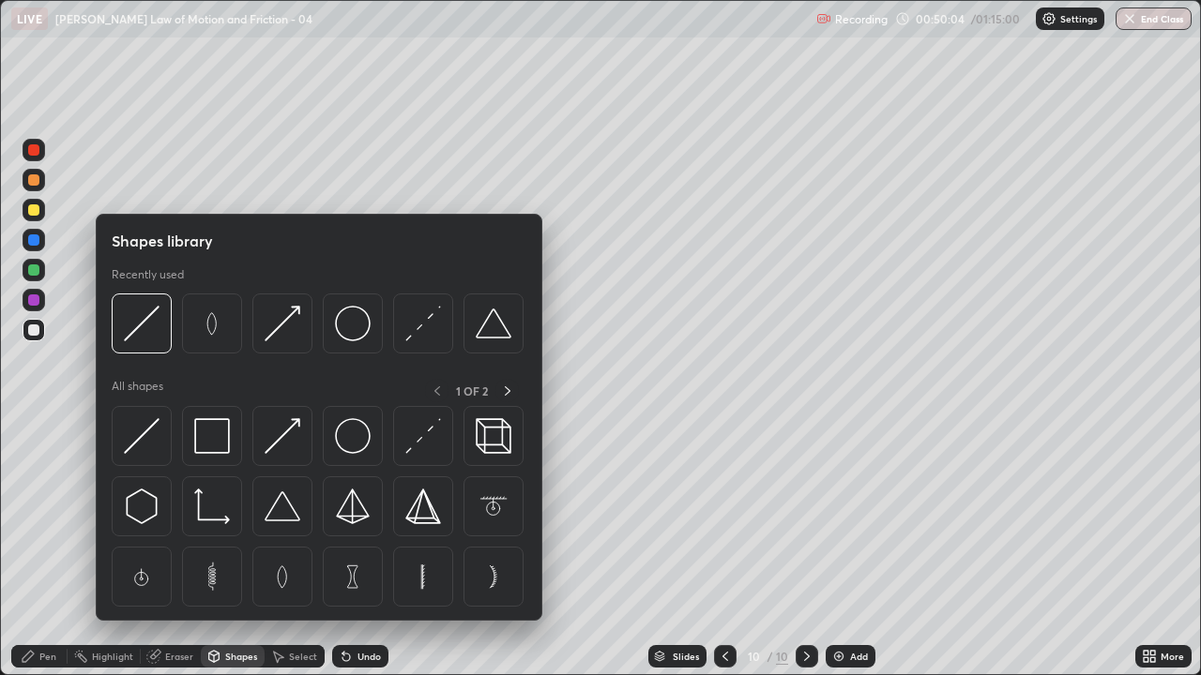
click at [158, 548] on icon at bounding box center [153, 657] width 12 height 12
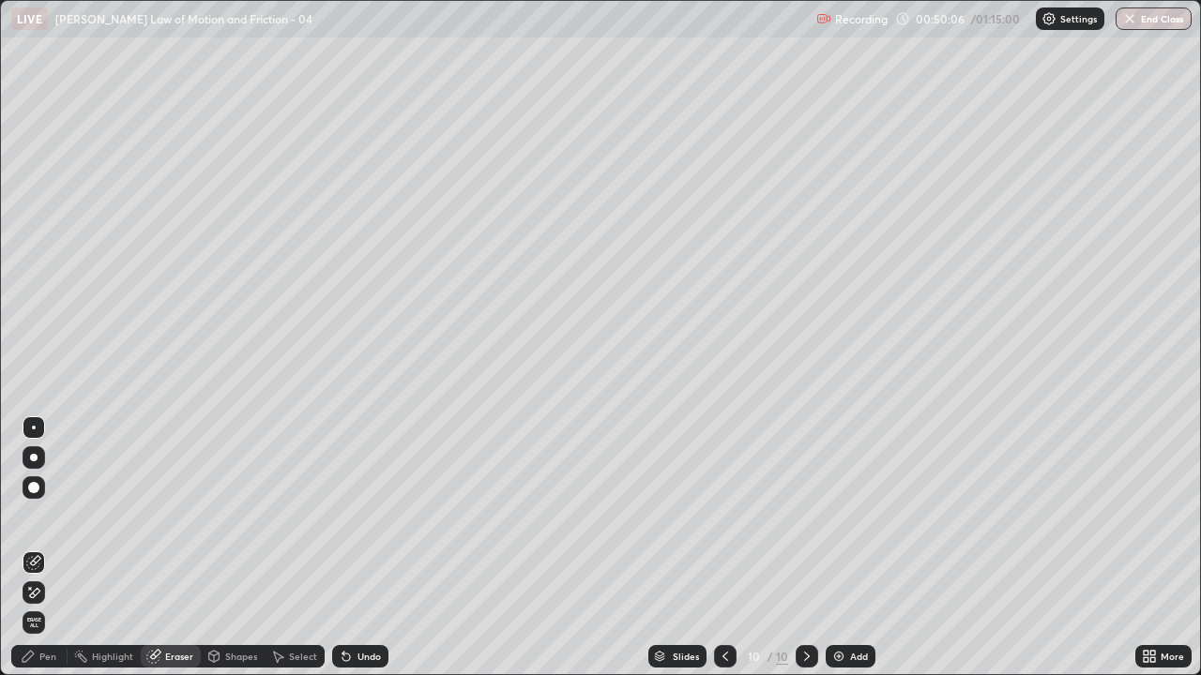
click at [35, 548] on icon at bounding box center [28, 656] width 15 height 15
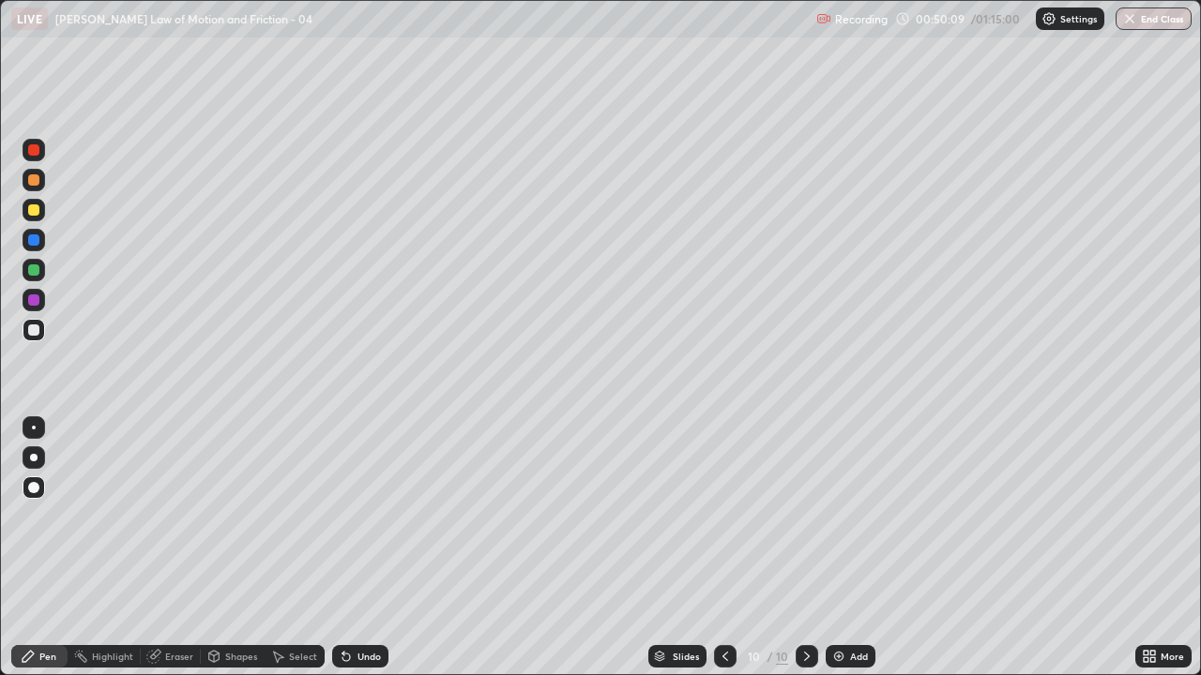
click at [37, 270] on div at bounding box center [33, 270] width 11 height 11
click at [38, 215] on div at bounding box center [34, 210] width 23 height 23
click at [31, 151] on div at bounding box center [33, 149] width 11 height 11
click at [37, 332] on div at bounding box center [33, 330] width 11 height 11
click at [32, 273] on div at bounding box center [33, 270] width 11 height 11
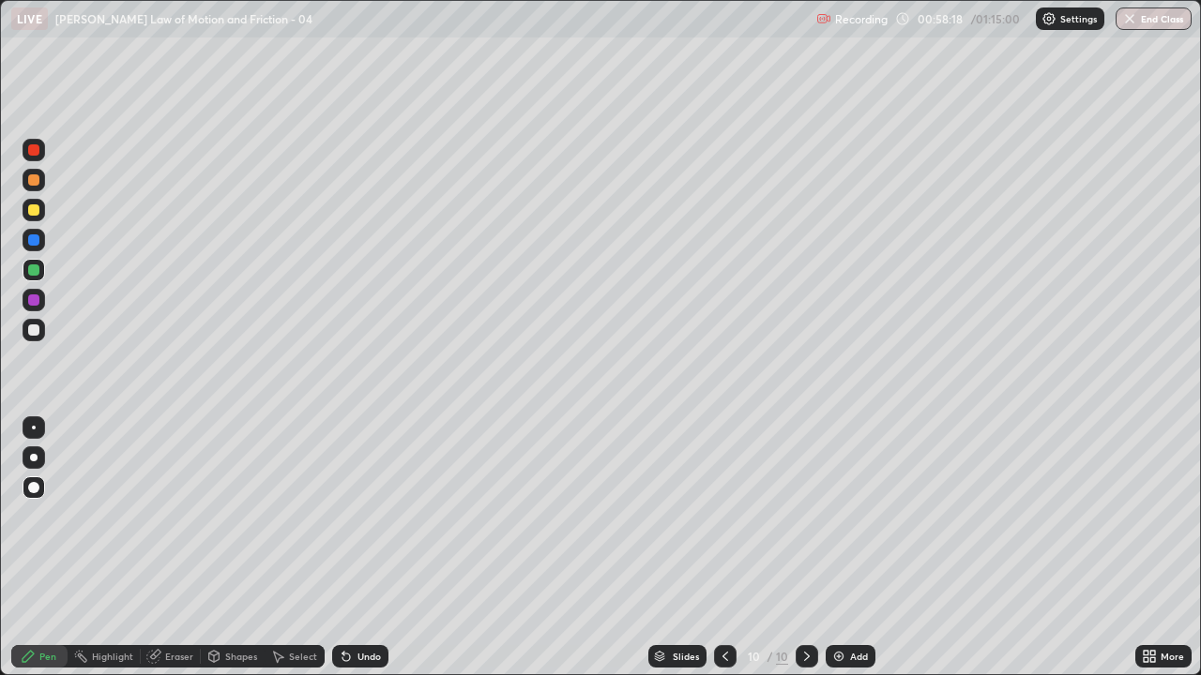
click at [722, 548] on icon at bounding box center [725, 656] width 6 height 9
click at [726, 548] on icon at bounding box center [725, 656] width 15 height 15
click at [724, 548] on icon at bounding box center [725, 656] width 6 height 9
click at [805, 548] on icon at bounding box center [806, 656] width 15 height 15
click at [809, 548] on div at bounding box center [806, 656] width 23 height 23
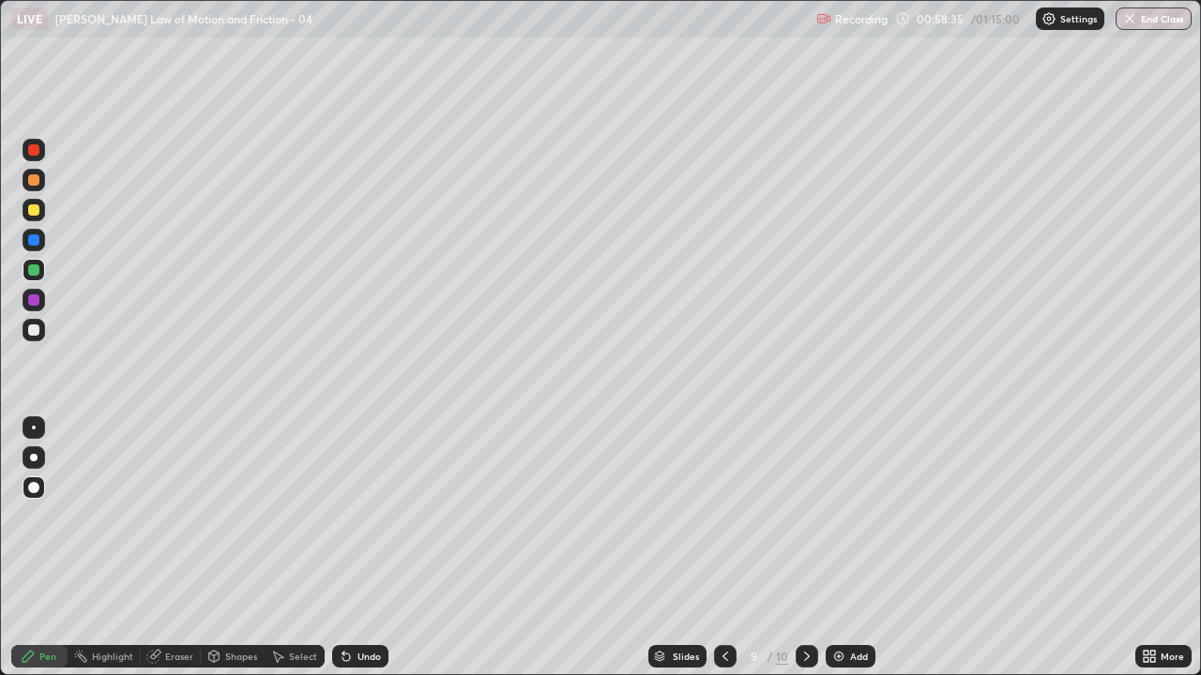
click at [803, 548] on div at bounding box center [806, 657] width 23 height 38
click at [807, 548] on icon at bounding box center [807, 656] width 6 height 9
click at [366, 548] on div "Undo" at bounding box center [360, 656] width 56 height 23
click at [356, 548] on div "Undo" at bounding box center [360, 656] width 56 height 23
click at [353, 548] on div "Undo" at bounding box center [360, 656] width 56 height 23
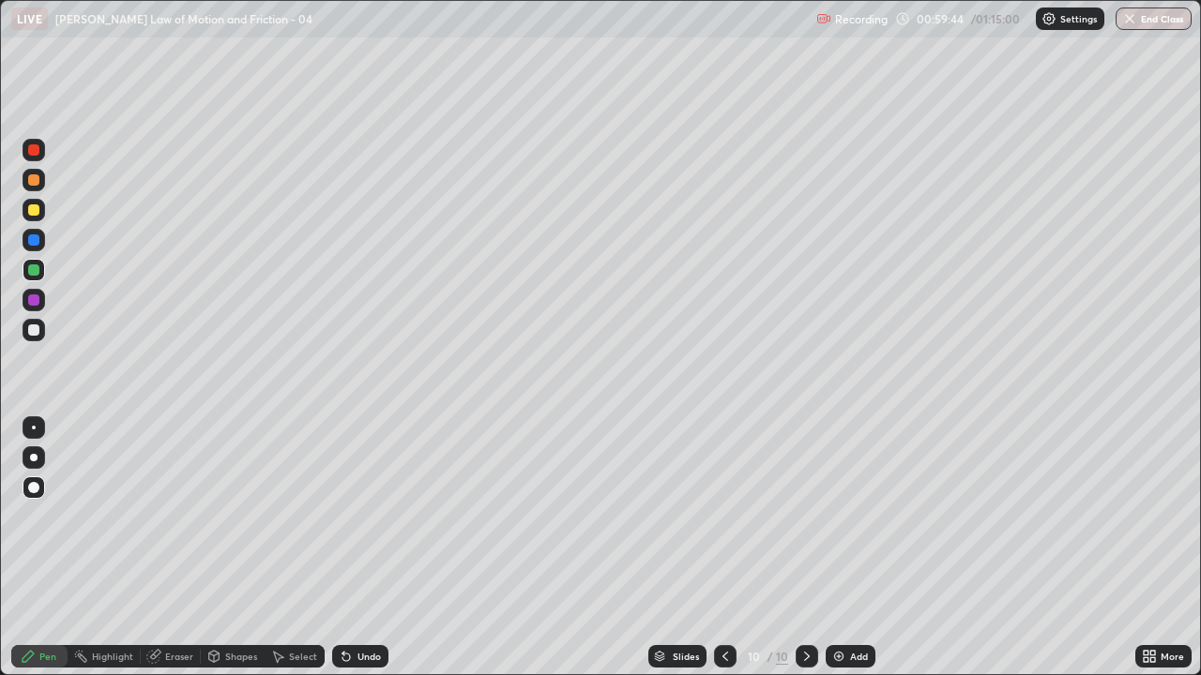
click at [356, 548] on div "Undo" at bounding box center [360, 656] width 56 height 23
click at [350, 548] on div "Undo" at bounding box center [360, 656] width 56 height 23
click at [360, 548] on div "Undo" at bounding box center [360, 656] width 56 height 23
click at [355, 548] on div "Undo" at bounding box center [360, 656] width 56 height 23
click at [1046, 548] on div "Slides 10 / 10 Add" at bounding box center [761, 657] width 747 height 38
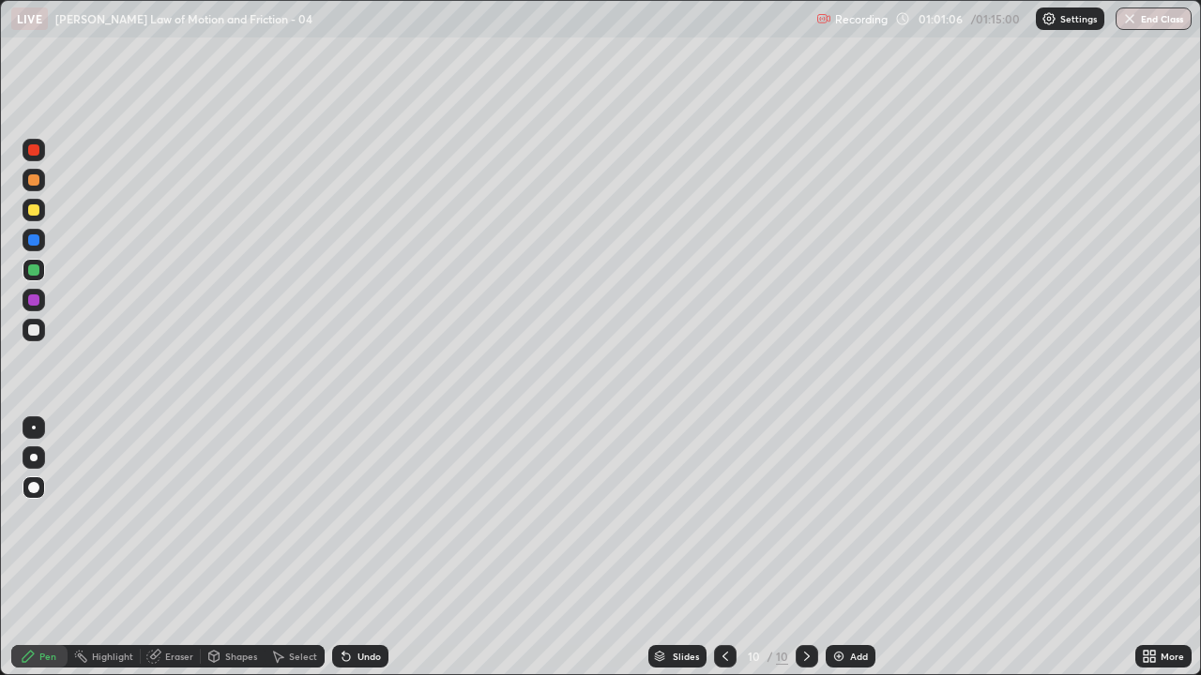
click at [35, 330] on div at bounding box center [33, 330] width 11 height 11
click at [842, 548] on img at bounding box center [838, 656] width 15 height 15
click at [36, 180] on div at bounding box center [33, 179] width 11 height 11
click at [724, 548] on icon at bounding box center [726, 656] width 15 height 15
click at [799, 548] on icon at bounding box center [806, 656] width 15 height 15
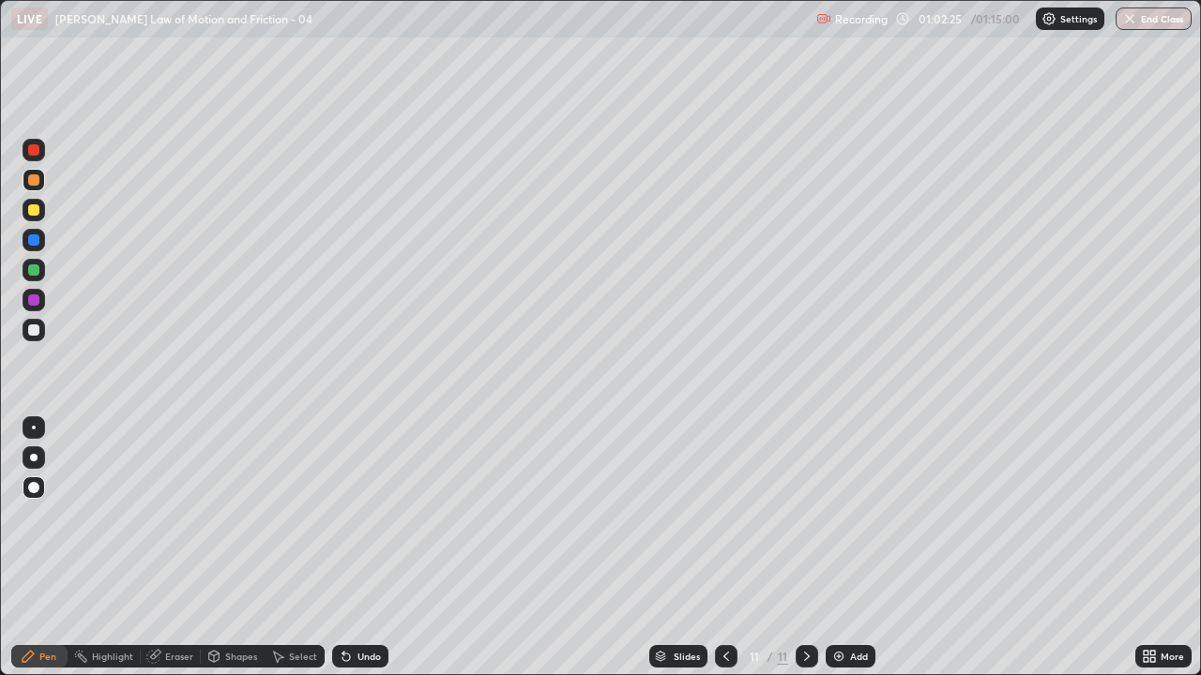
click at [38, 328] on div at bounding box center [33, 330] width 11 height 11
click at [34, 302] on div at bounding box center [33, 300] width 11 height 11
click at [38, 331] on div at bounding box center [33, 330] width 11 height 11
click at [33, 273] on div at bounding box center [33, 270] width 11 height 11
click at [38, 211] on div at bounding box center [33, 209] width 11 height 11
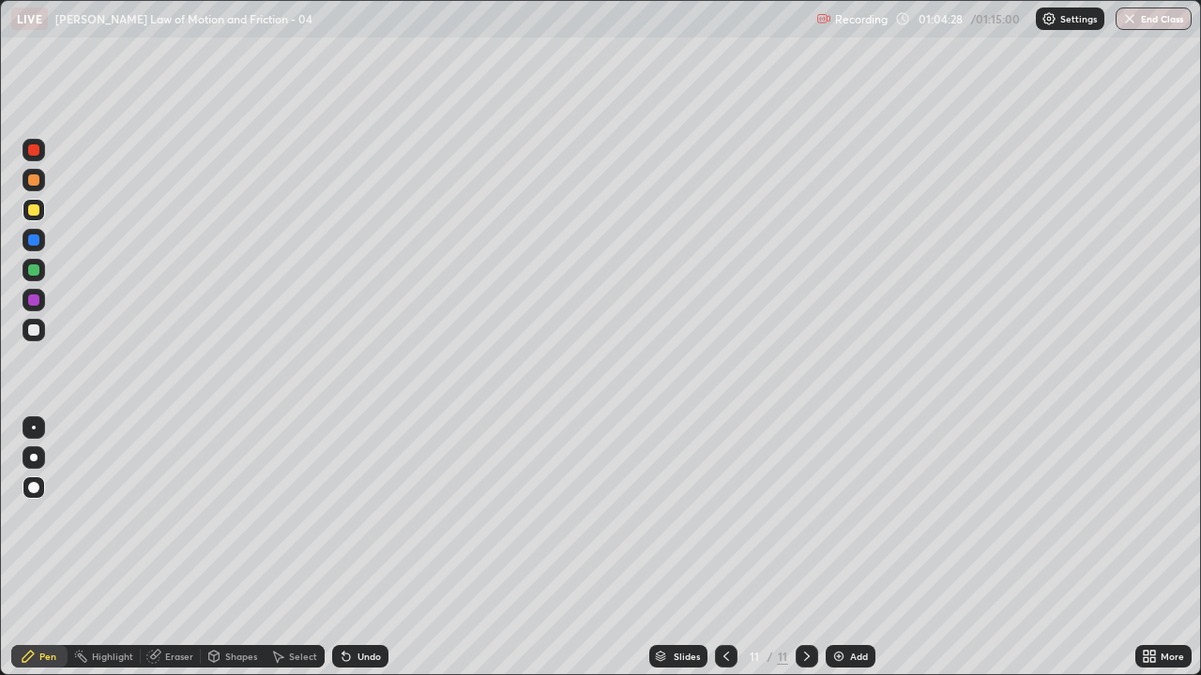
click at [365, 548] on div "Undo" at bounding box center [360, 656] width 56 height 23
click at [343, 548] on icon at bounding box center [346, 658] width 8 height 8
click at [29, 244] on div at bounding box center [33, 240] width 11 height 11
click at [361, 548] on div "Undo" at bounding box center [368, 656] width 23 height 9
click at [360, 548] on div "Undo" at bounding box center [360, 656] width 56 height 23
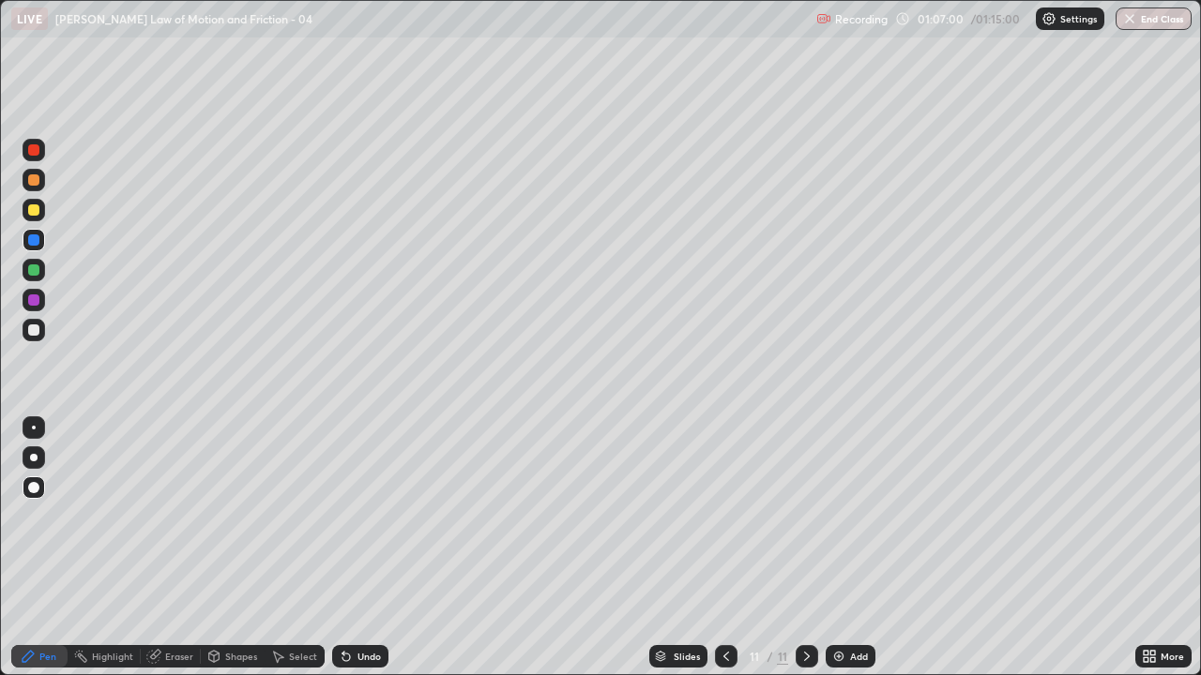
click at [853, 548] on div "Add" at bounding box center [850, 656] width 50 height 23
click at [361, 548] on div "Undo" at bounding box center [368, 656] width 23 height 9
click at [358, 548] on div "Undo" at bounding box center [368, 656] width 23 height 9
click at [34, 331] on div at bounding box center [33, 330] width 11 height 11
click at [32, 148] on div at bounding box center [33, 149] width 11 height 11
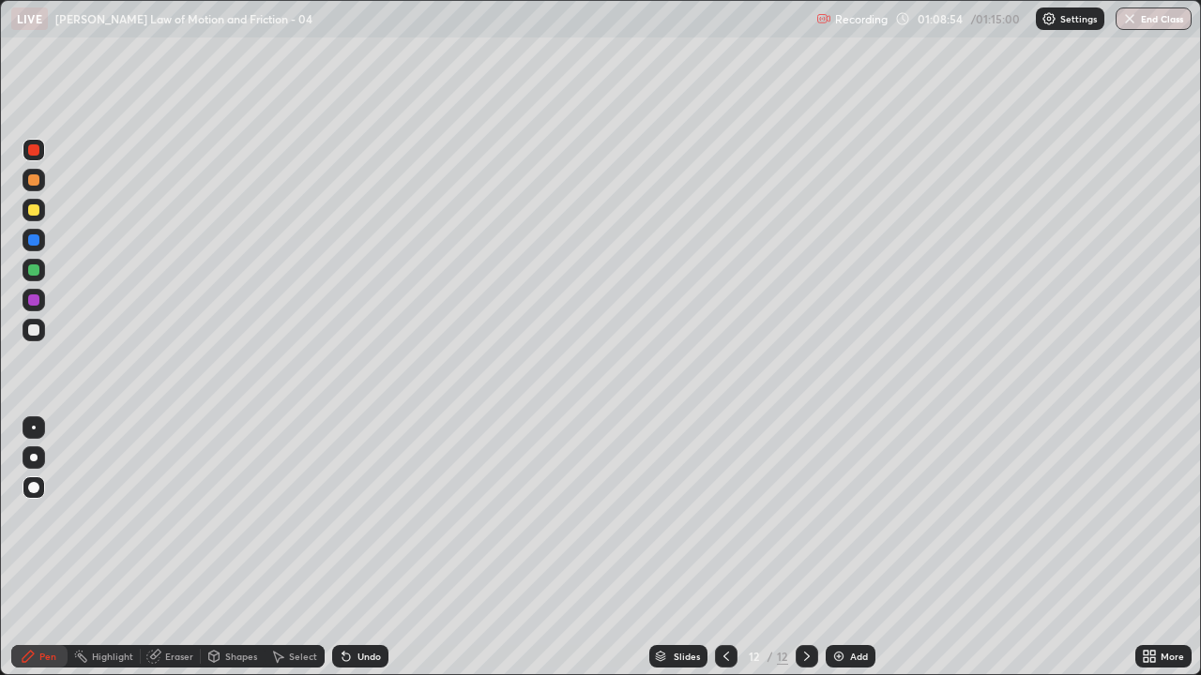
click at [1142, 18] on button "End Class" at bounding box center [1153, 19] width 76 height 23
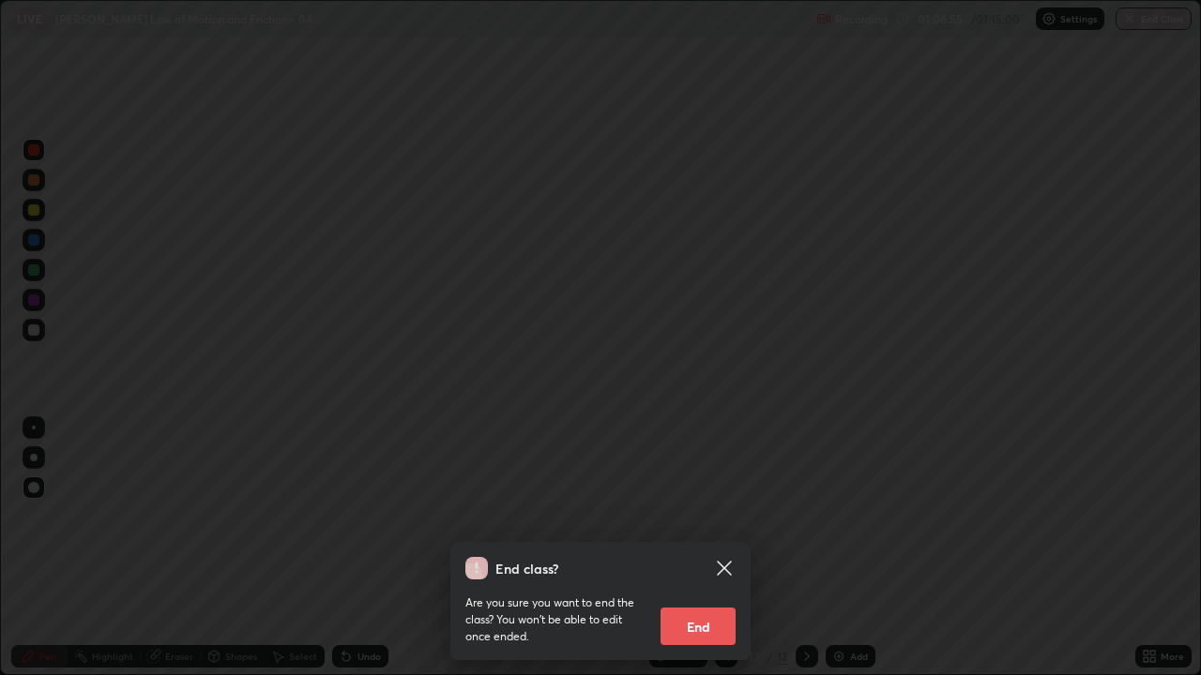
click at [704, 548] on button "End" at bounding box center [697, 627] width 75 height 38
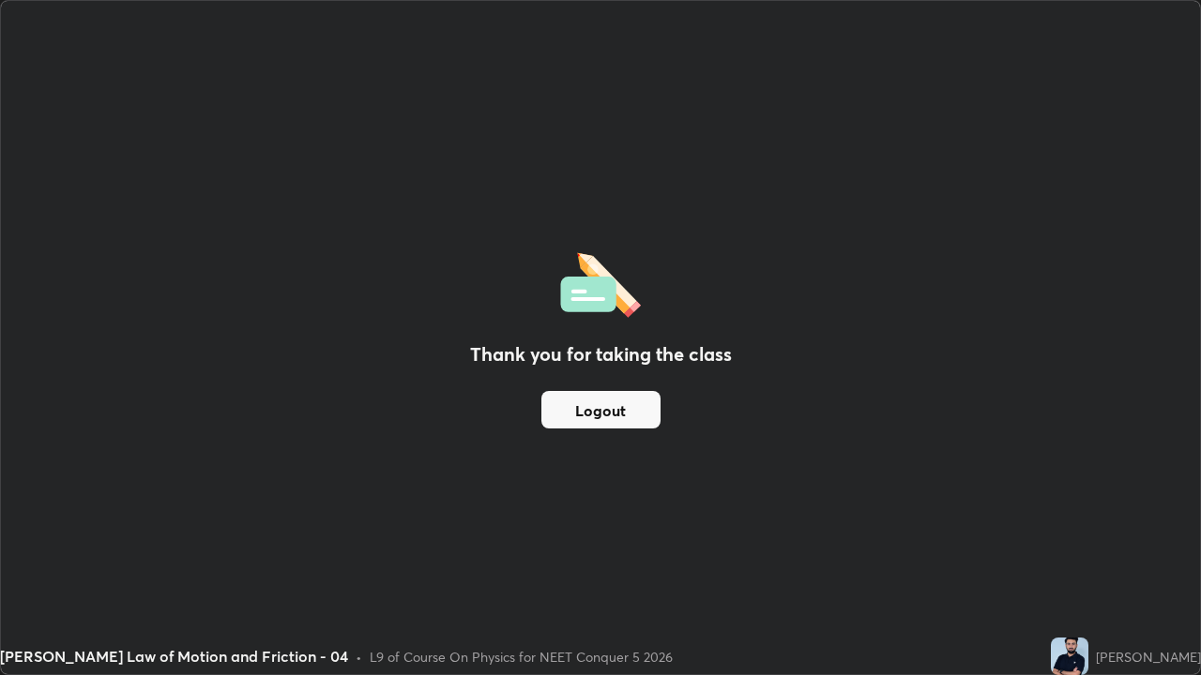
click at [557, 415] on button "Logout" at bounding box center [600, 410] width 119 height 38
